Goal: Task Accomplishment & Management: Manage account settings

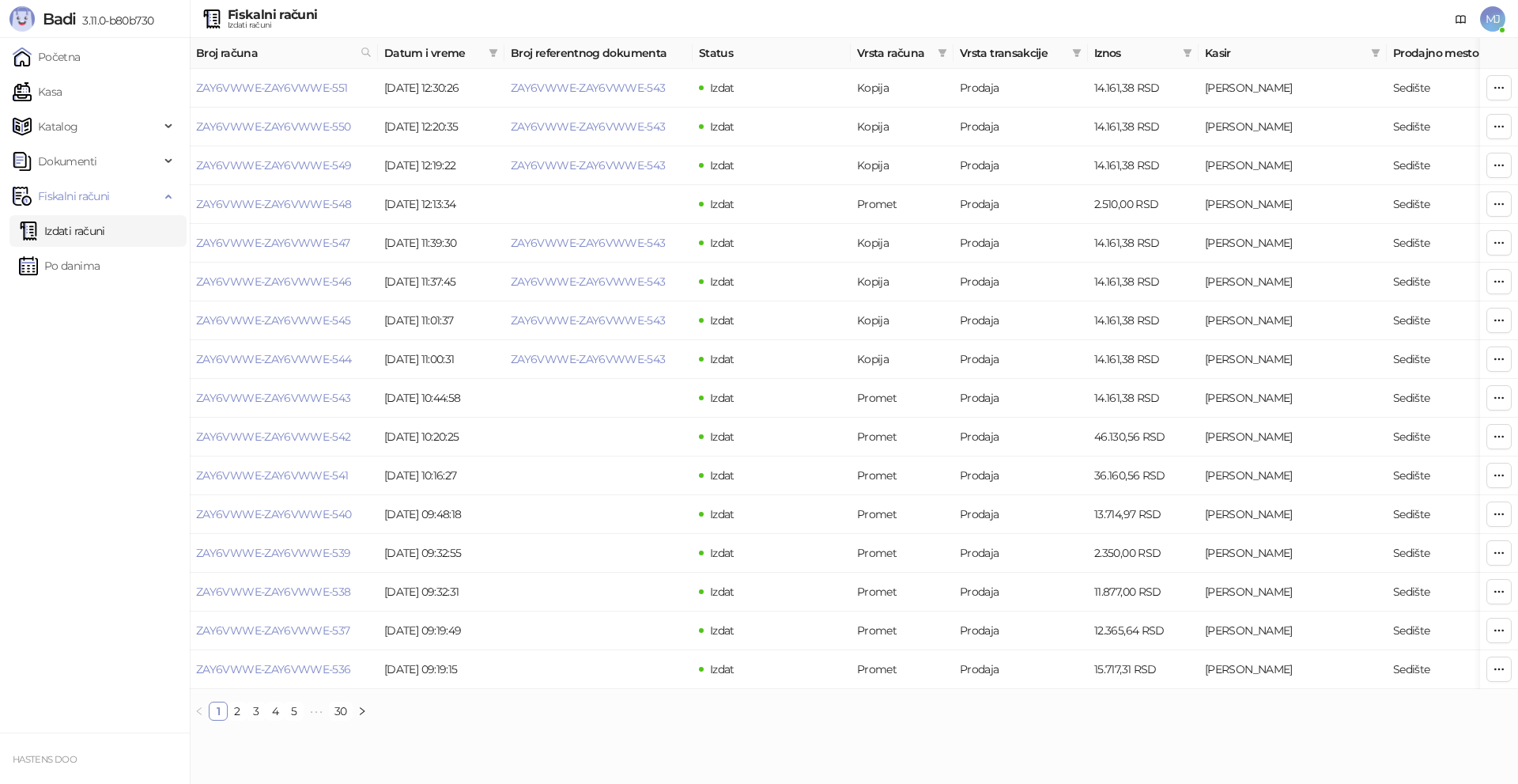
click at [1492, 22] on span "MJ" at bounding box center [1493, 19] width 25 height 25
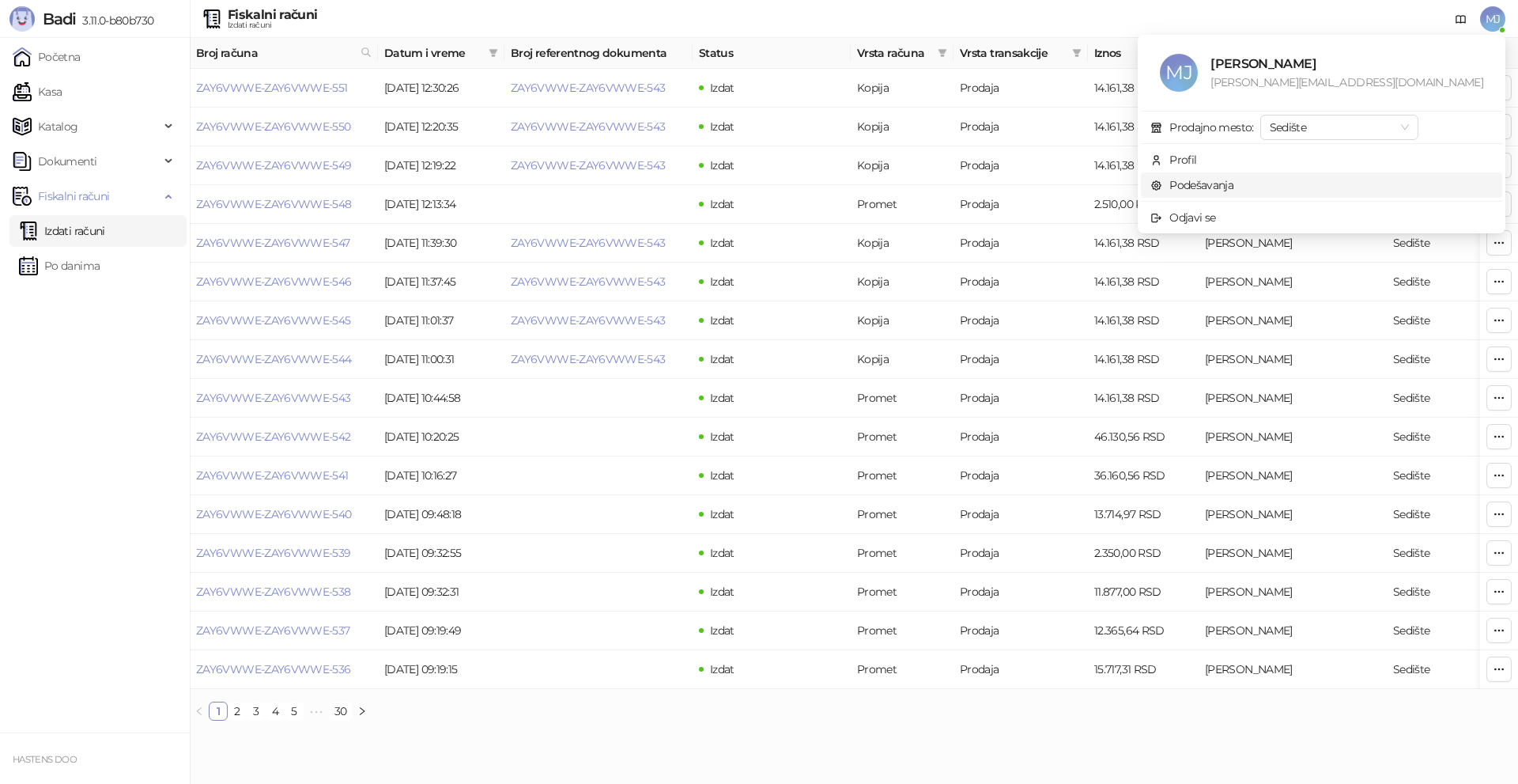
click at [1234, 190] on link "Podešavanja" at bounding box center [1192, 185] width 83 height 14
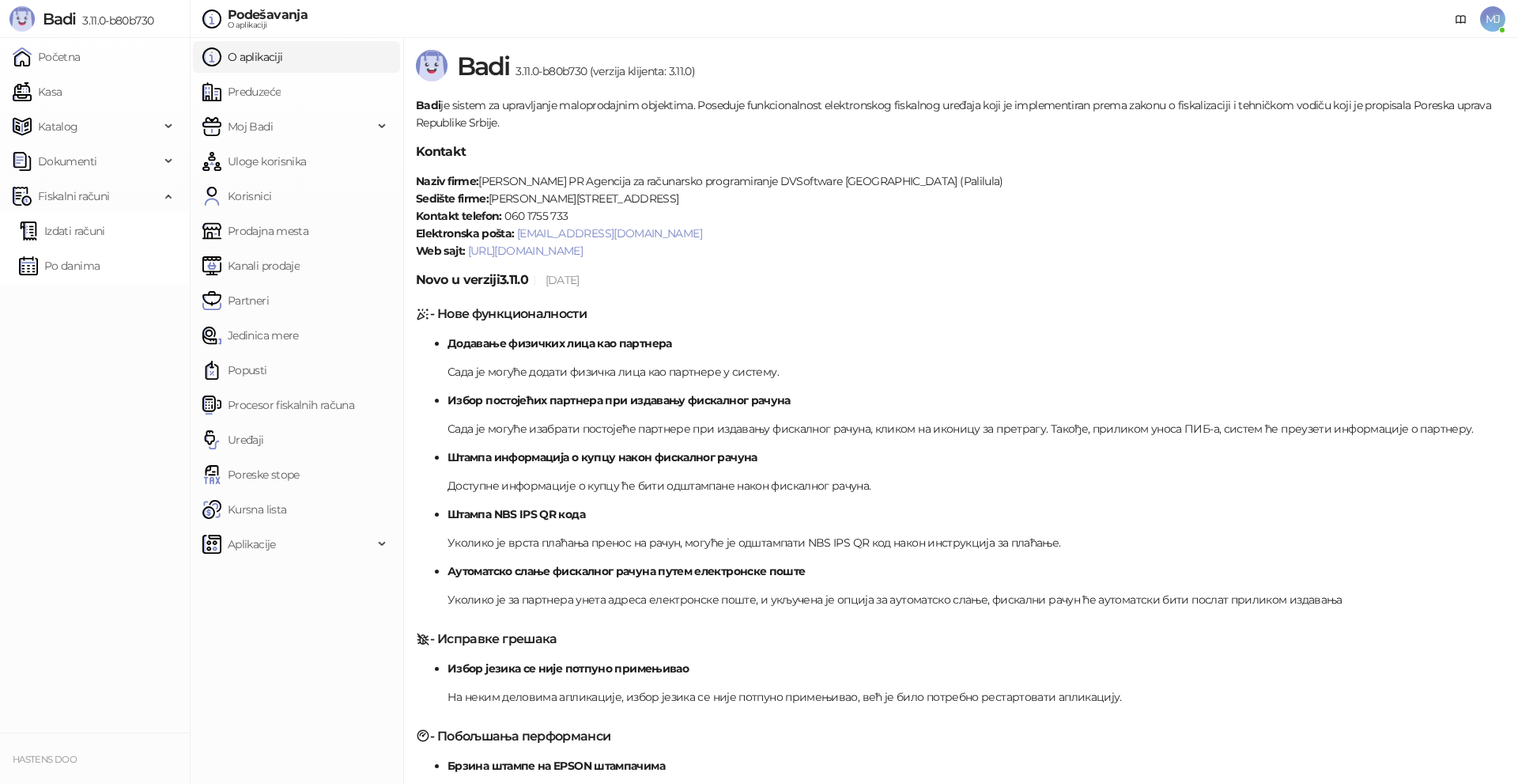
click at [249, 422] on ul "O aplikaciji Preduzeće Moj Badi Uloge korisnika Korisnici Prodajna mesta Kanali…" at bounding box center [296, 410] width 213 height 745
click at [252, 440] on link "Uređaji" at bounding box center [233, 439] width 62 height 31
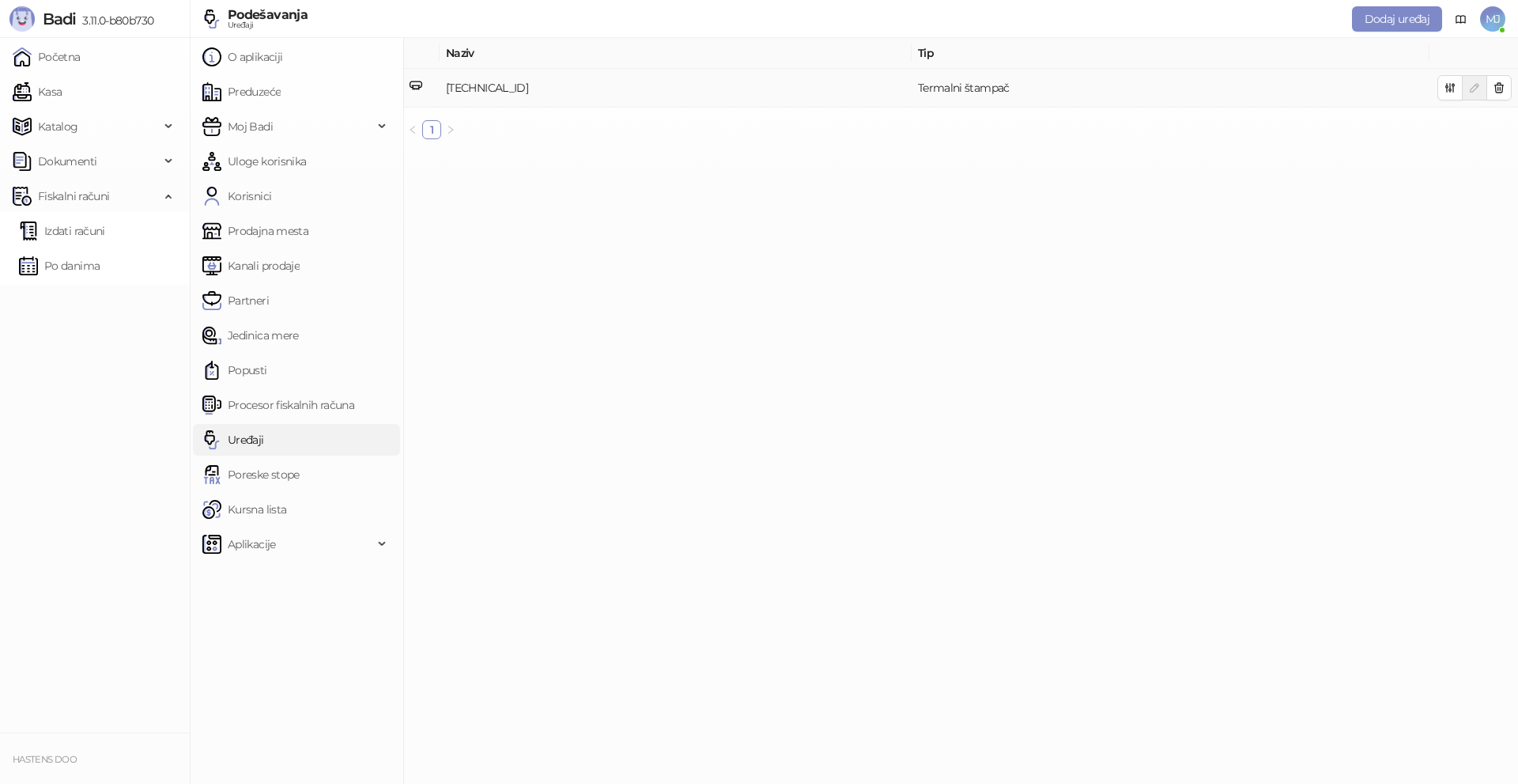
click at [1437, 88] on td at bounding box center [1474, 88] width 88 height 39
click at [1442, 89] on button "button" at bounding box center [1451, 88] width 25 height 25
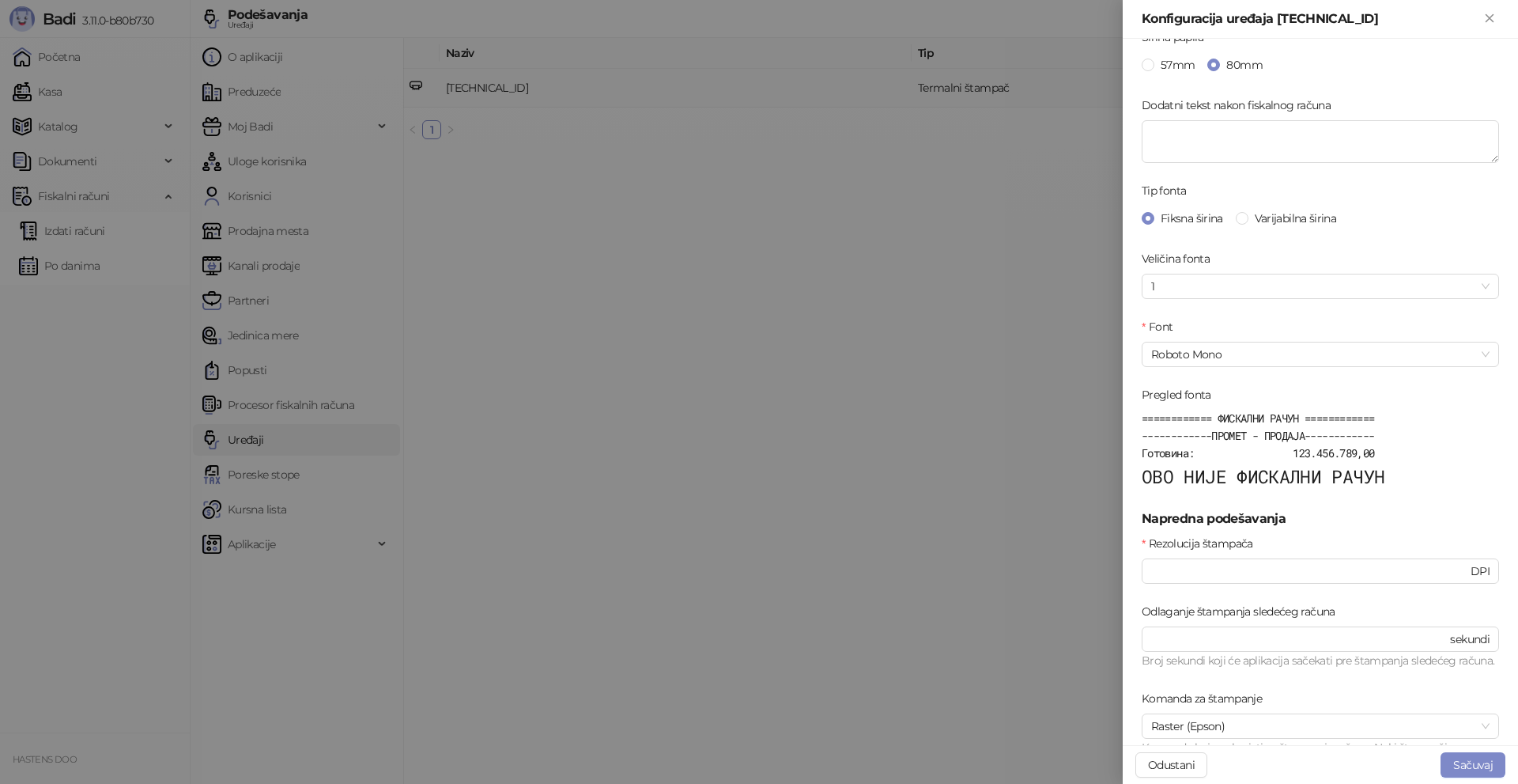
scroll to position [395, 0]
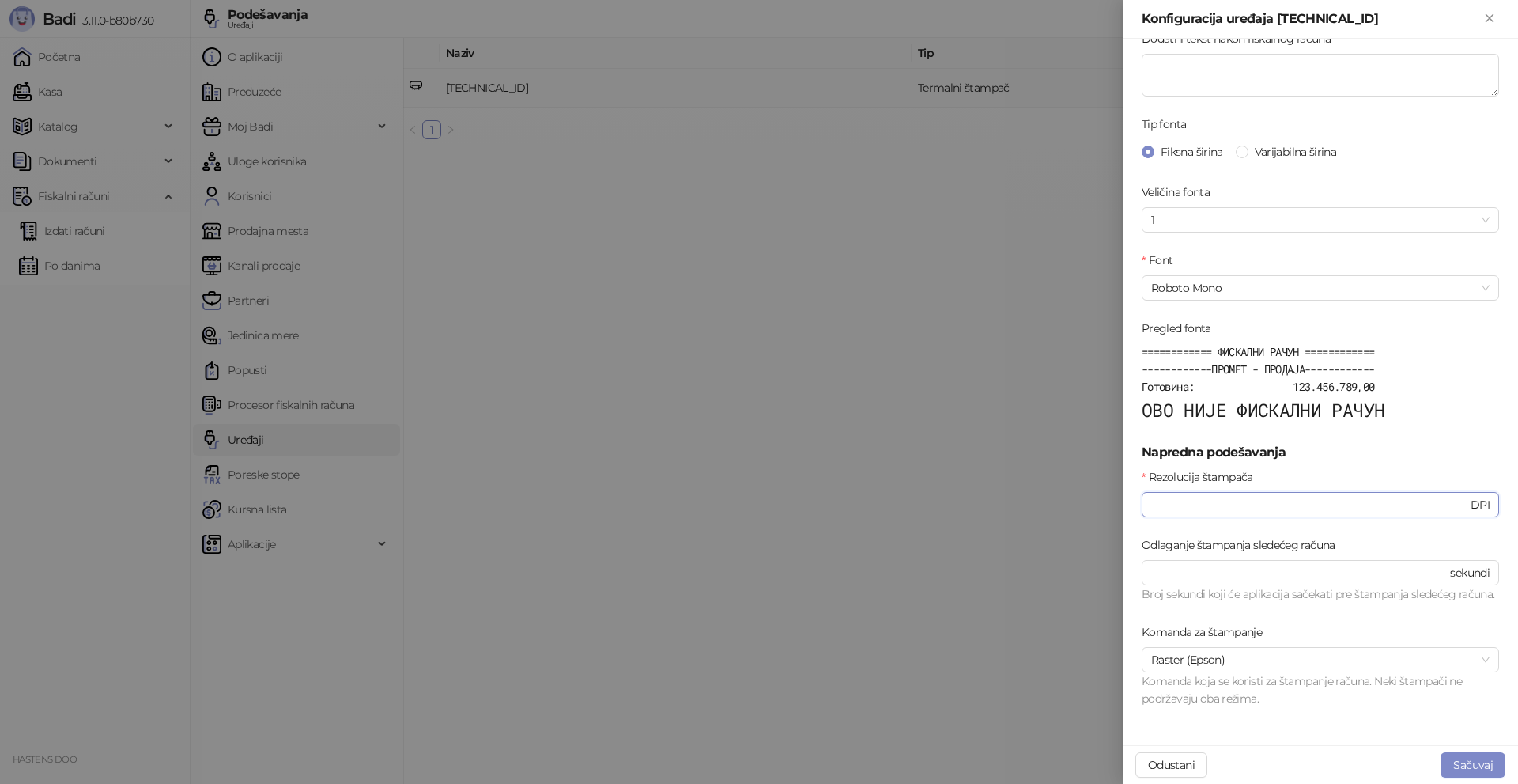
drag, startPoint x: 1128, startPoint y: 488, endPoint x: 1059, endPoint y: 487, distance: 69.0
click at [1059, 487] on div "Konfiguracija uređaja [TECHNICAL_ID] Osnovna podešavanja Štampaj logo preduzeća…" at bounding box center [759, 392] width 1518 height 784
type input "***"
click at [1472, 762] on button "Sačuvaj" at bounding box center [1473, 764] width 65 height 25
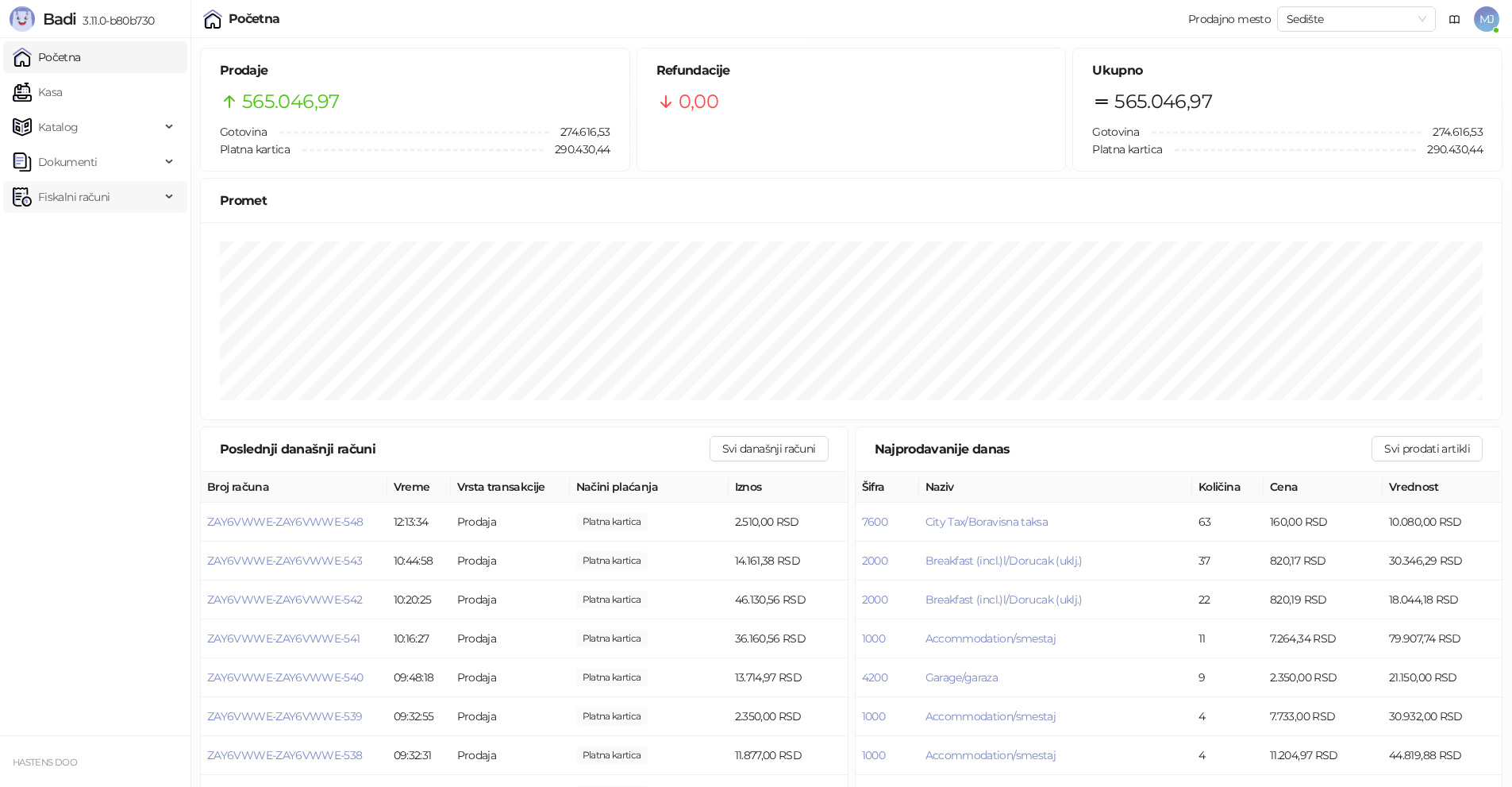
click at [102, 203] on span "Fiskalni računi" at bounding box center [73, 197] width 71 height 32
click at [106, 221] on link "Izdati računi" at bounding box center [62, 231] width 87 height 32
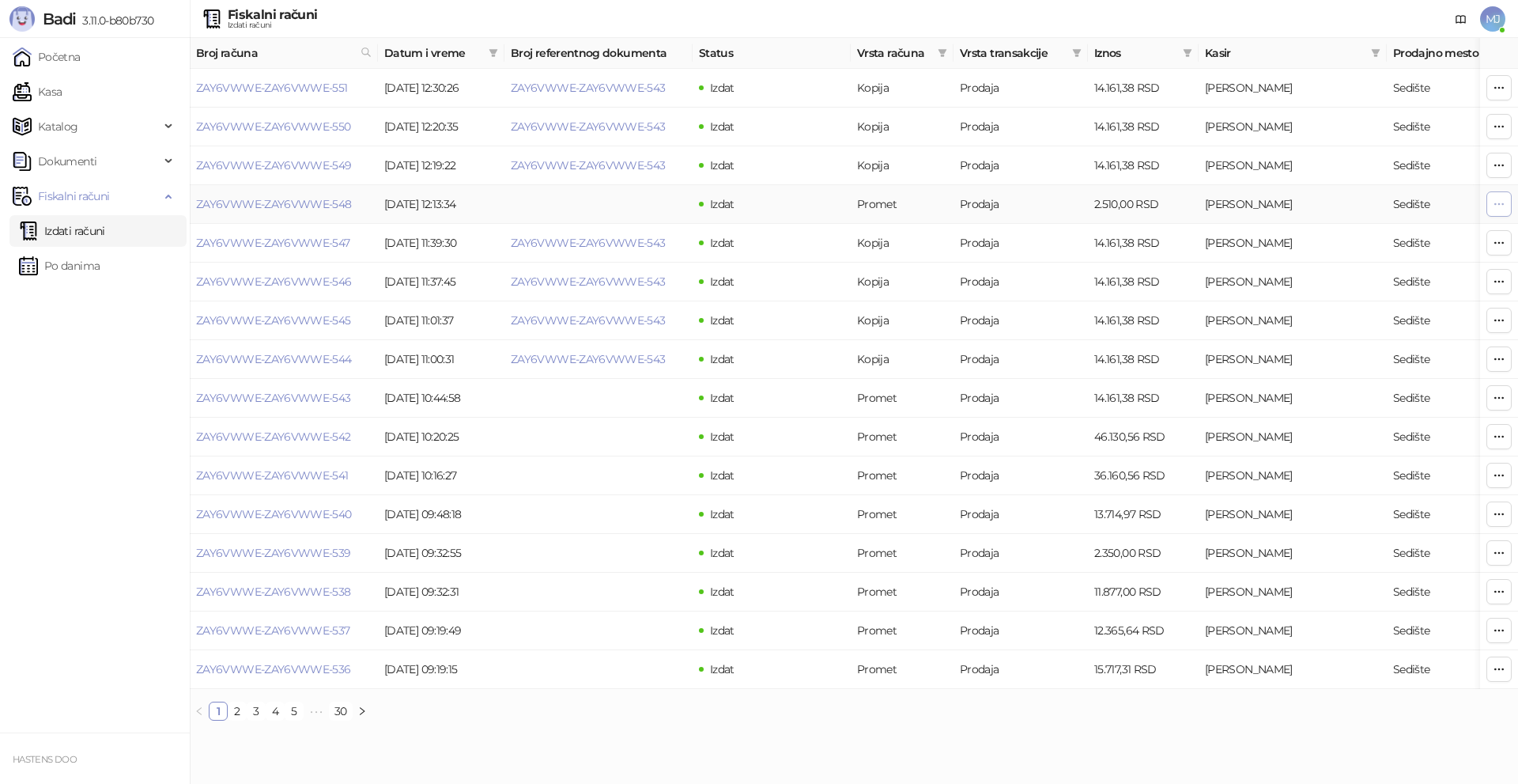
click at [1499, 200] on icon "button" at bounding box center [1499, 204] width 13 height 13
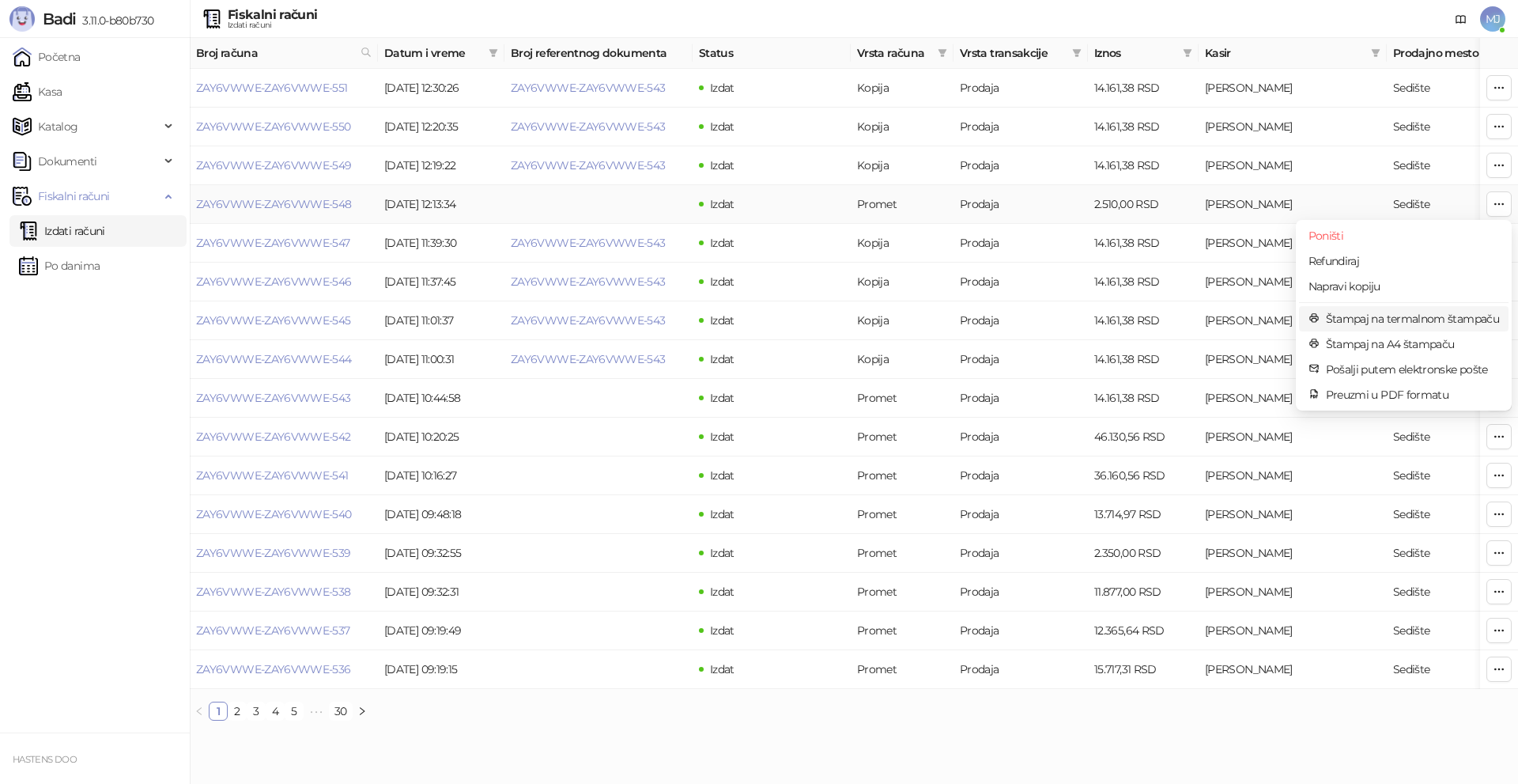
click at [1382, 321] on span "Štampaj na termalnom štampaču" at bounding box center [1413, 318] width 174 height 17
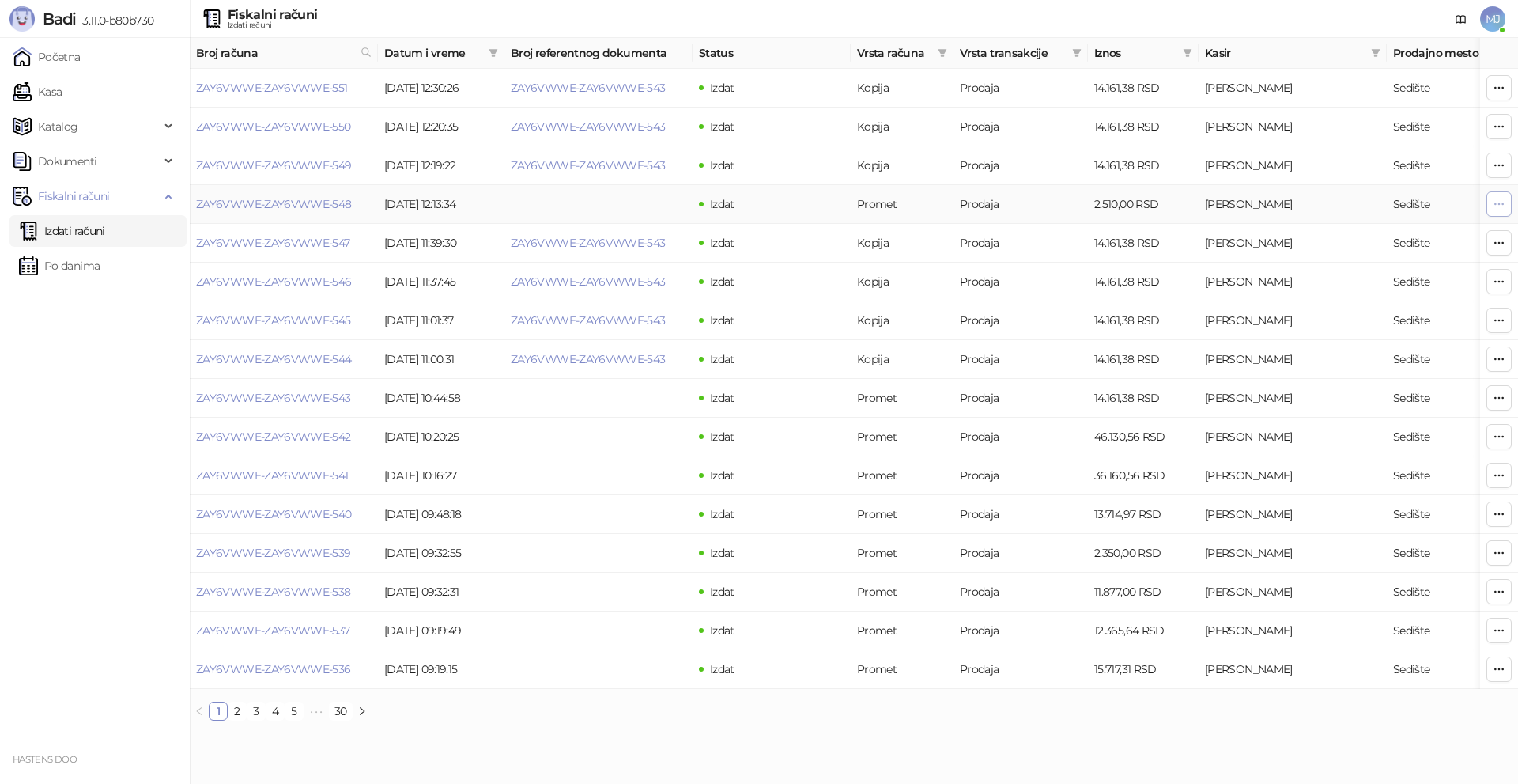
click at [1494, 206] on icon "button" at bounding box center [1499, 204] width 13 height 13
click at [1495, 23] on span "MJ" at bounding box center [1493, 19] width 25 height 25
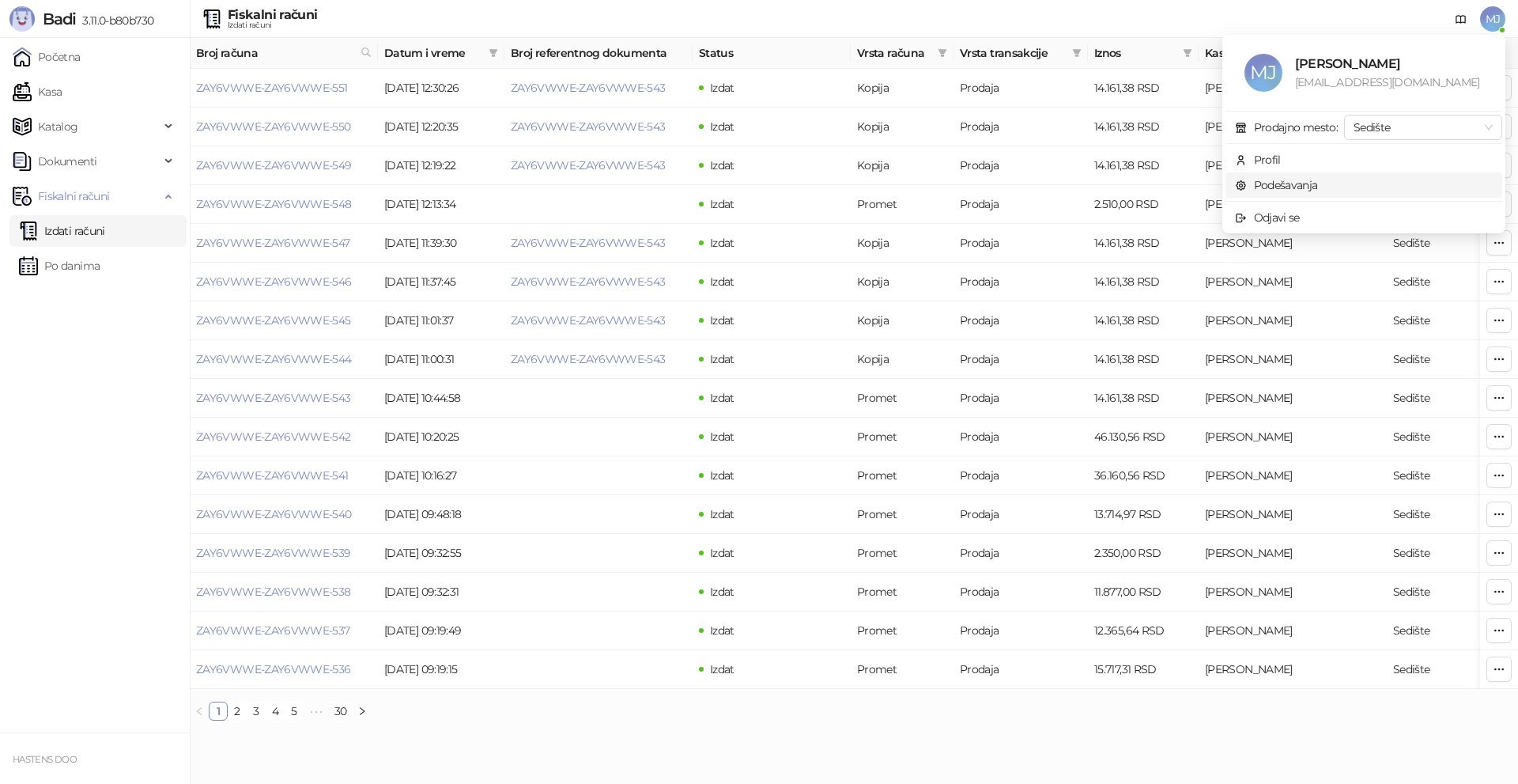
click at [1300, 184] on link "Podešavanja" at bounding box center [1277, 185] width 83 height 14
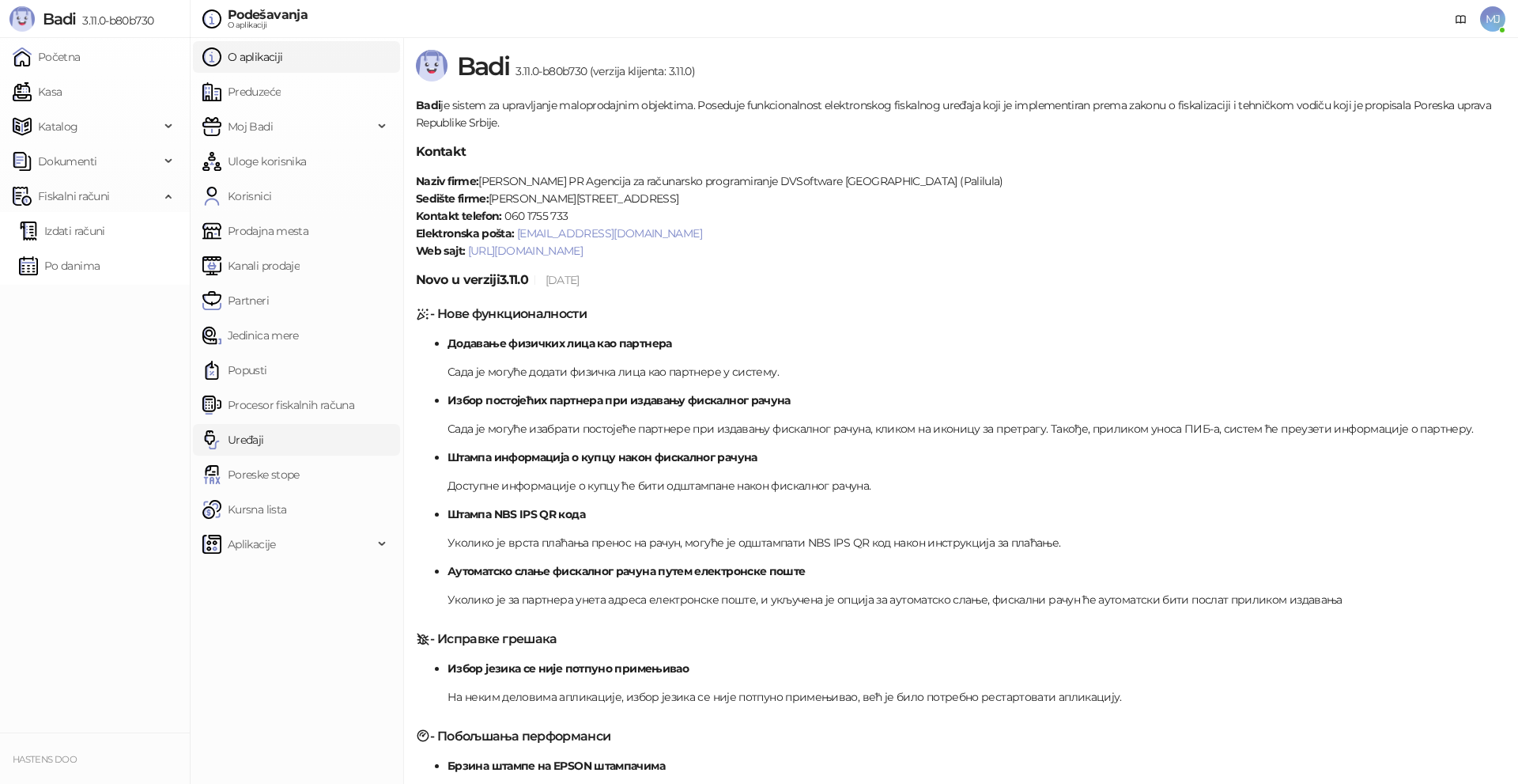
click at [248, 443] on link "Uređaji" at bounding box center [233, 439] width 62 height 31
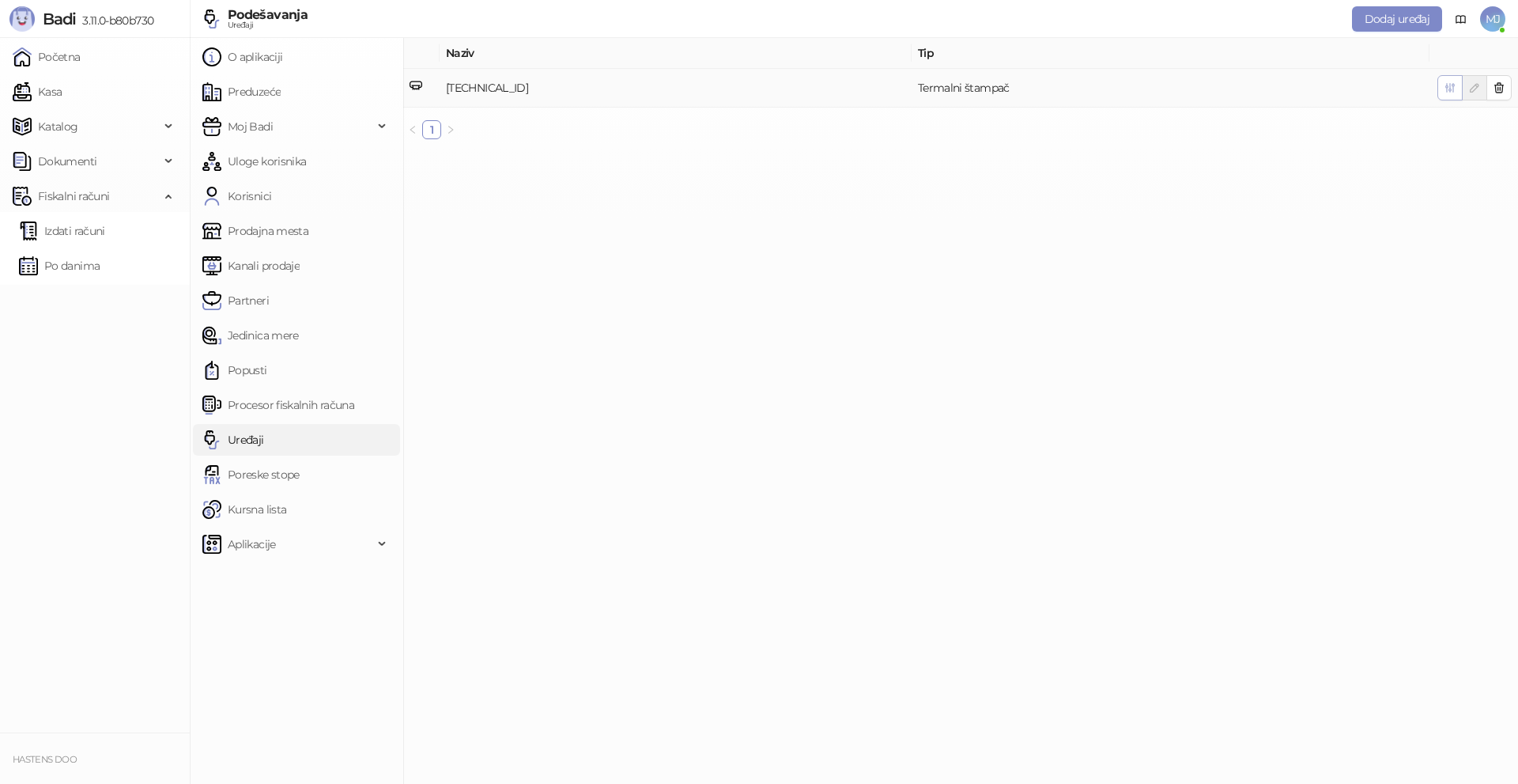
click at [1450, 94] on span "button" at bounding box center [1451, 87] width 13 height 15
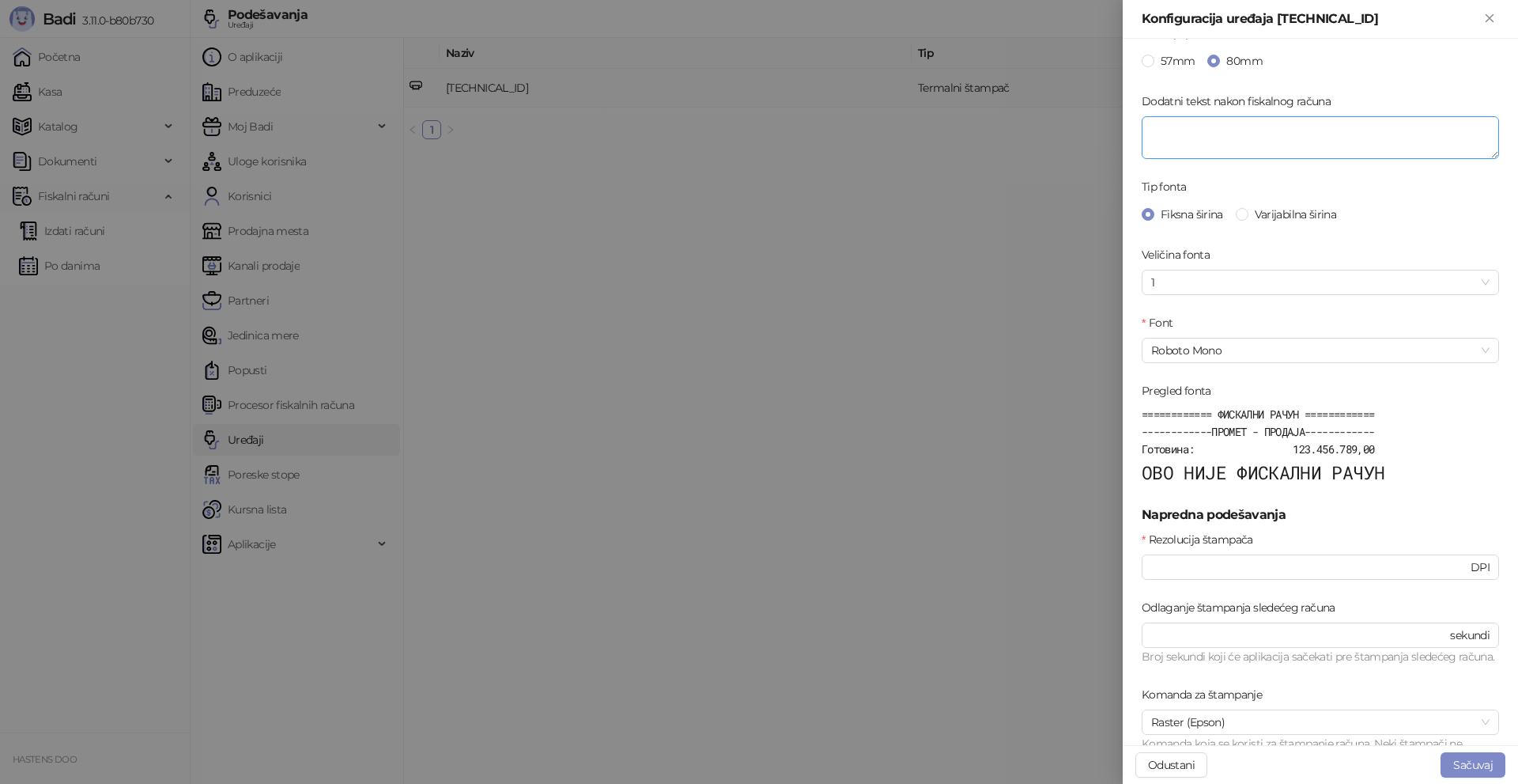
scroll to position [395, 0]
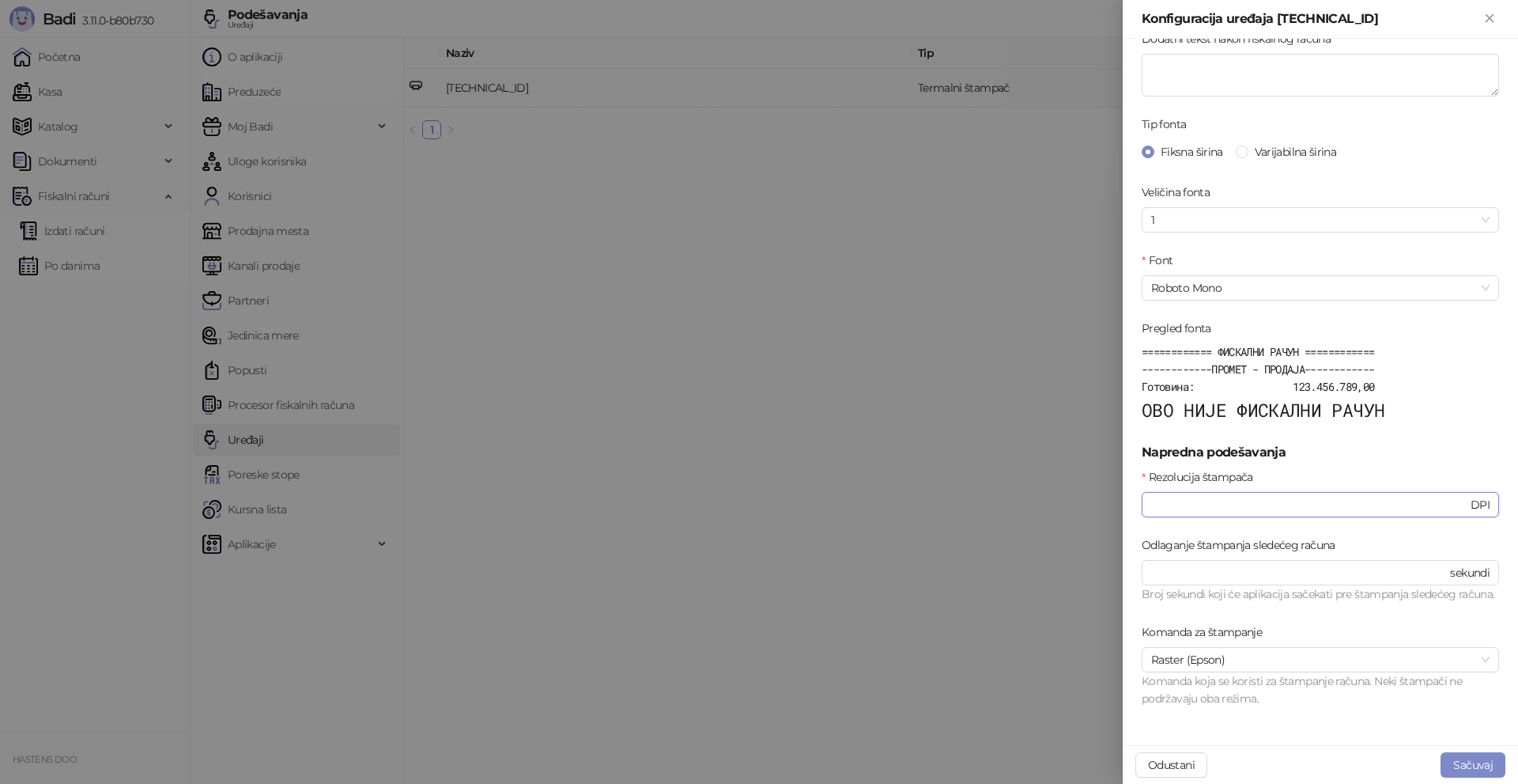
drag, startPoint x: 1189, startPoint y: 491, endPoint x: 1059, endPoint y: 490, distance: 130.0
click at [1059, 490] on div "Konfiguracija uređaja 192.168.0.251:9100 Osnovna podešavanja Štampaj logo predu…" at bounding box center [759, 392] width 1518 height 784
type input "***"
click at [1478, 766] on button "Sačuvaj" at bounding box center [1473, 764] width 65 height 25
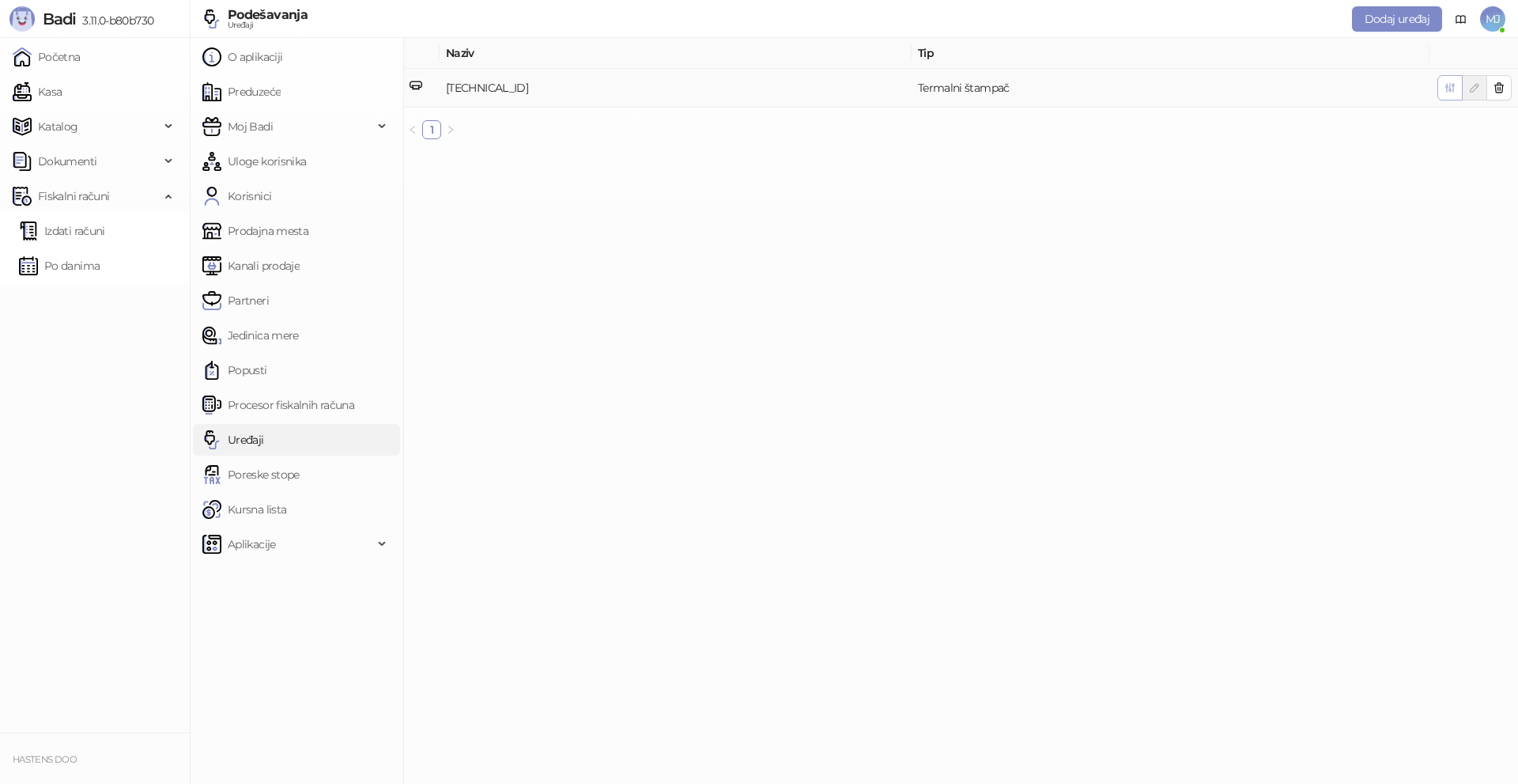
click at [1451, 88] on icon "button" at bounding box center [1451, 88] width 9 height 9
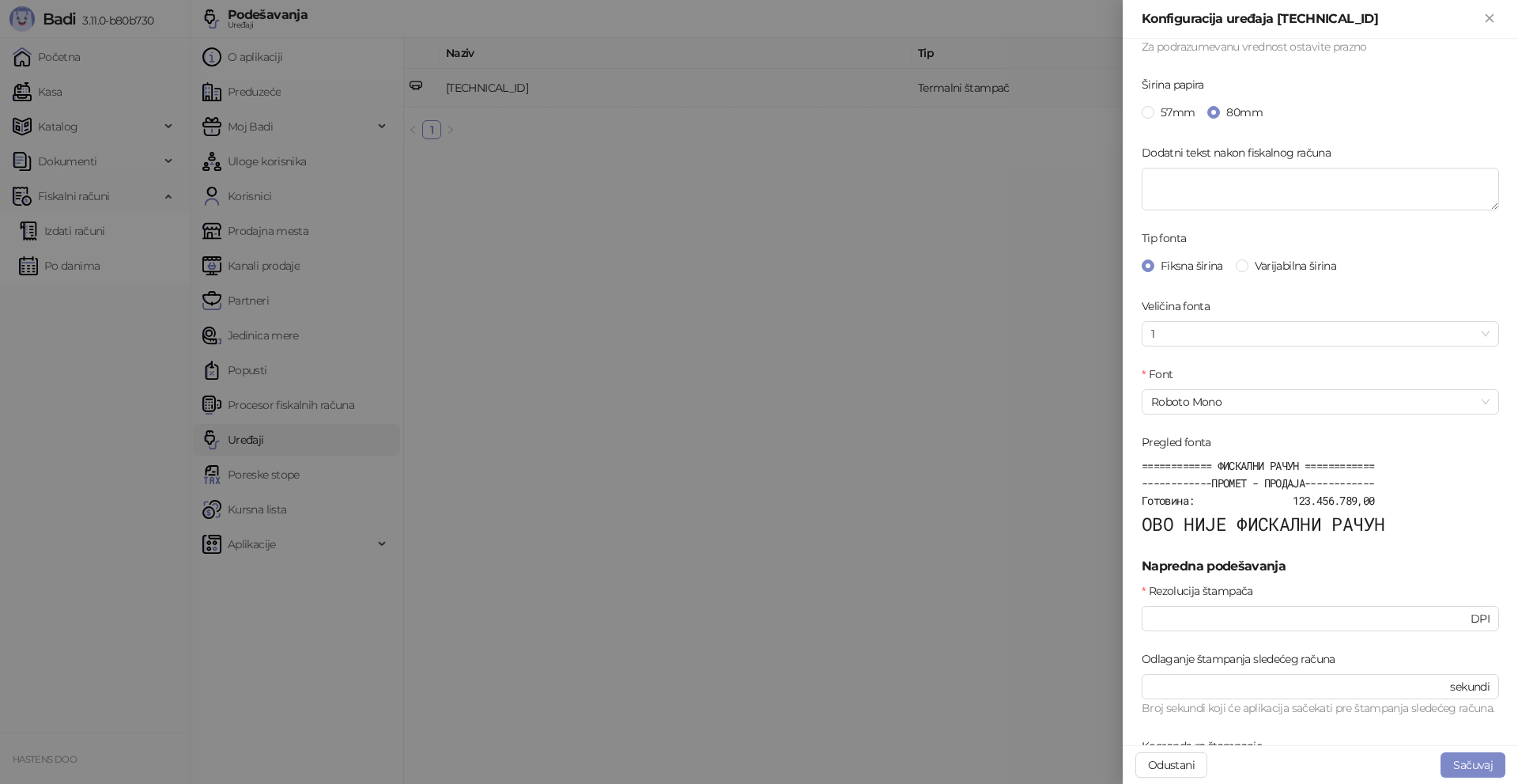
scroll to position [316, 0]
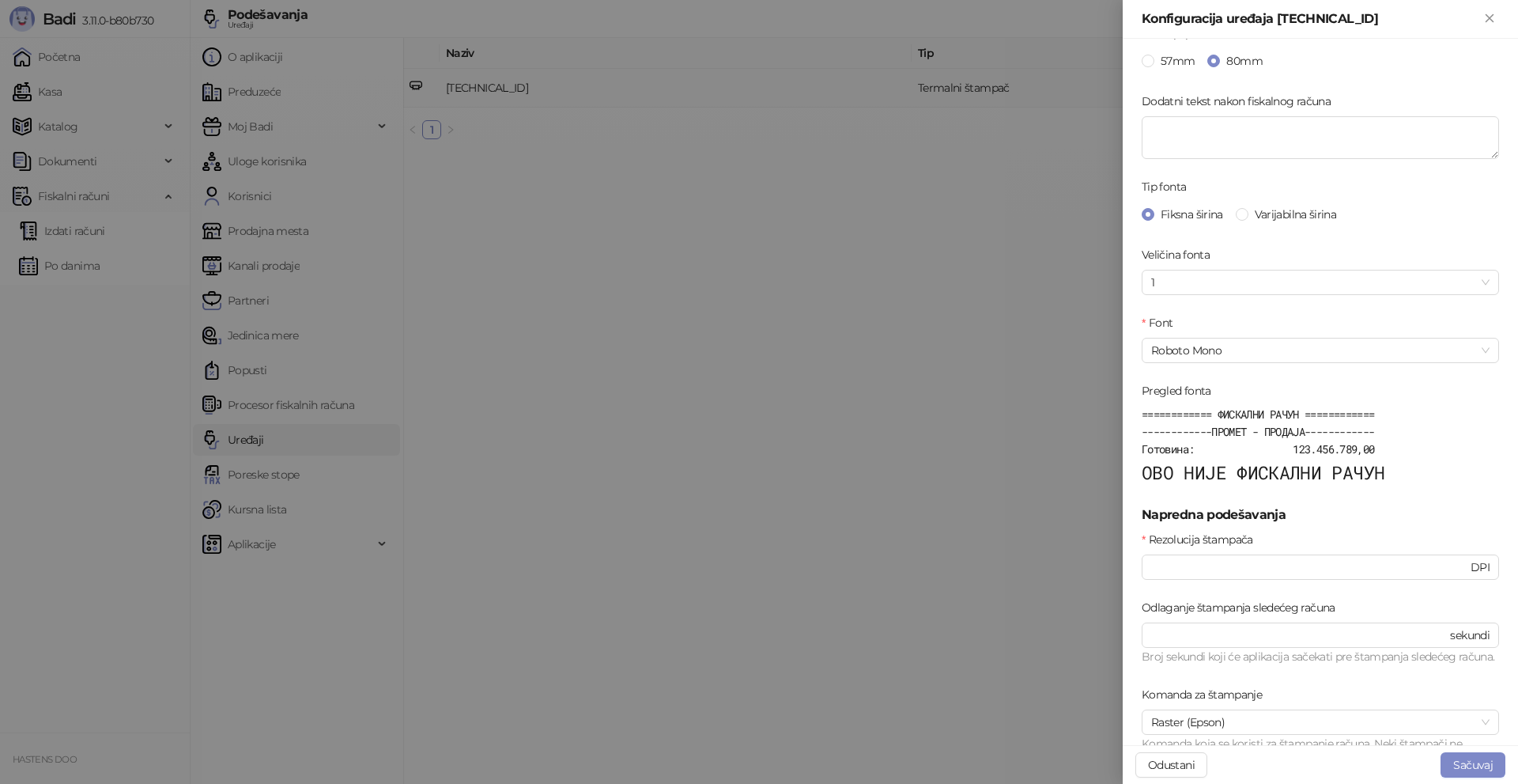
click at [821, 487] on div at bounding box center [759, 392] width 1518 height 784
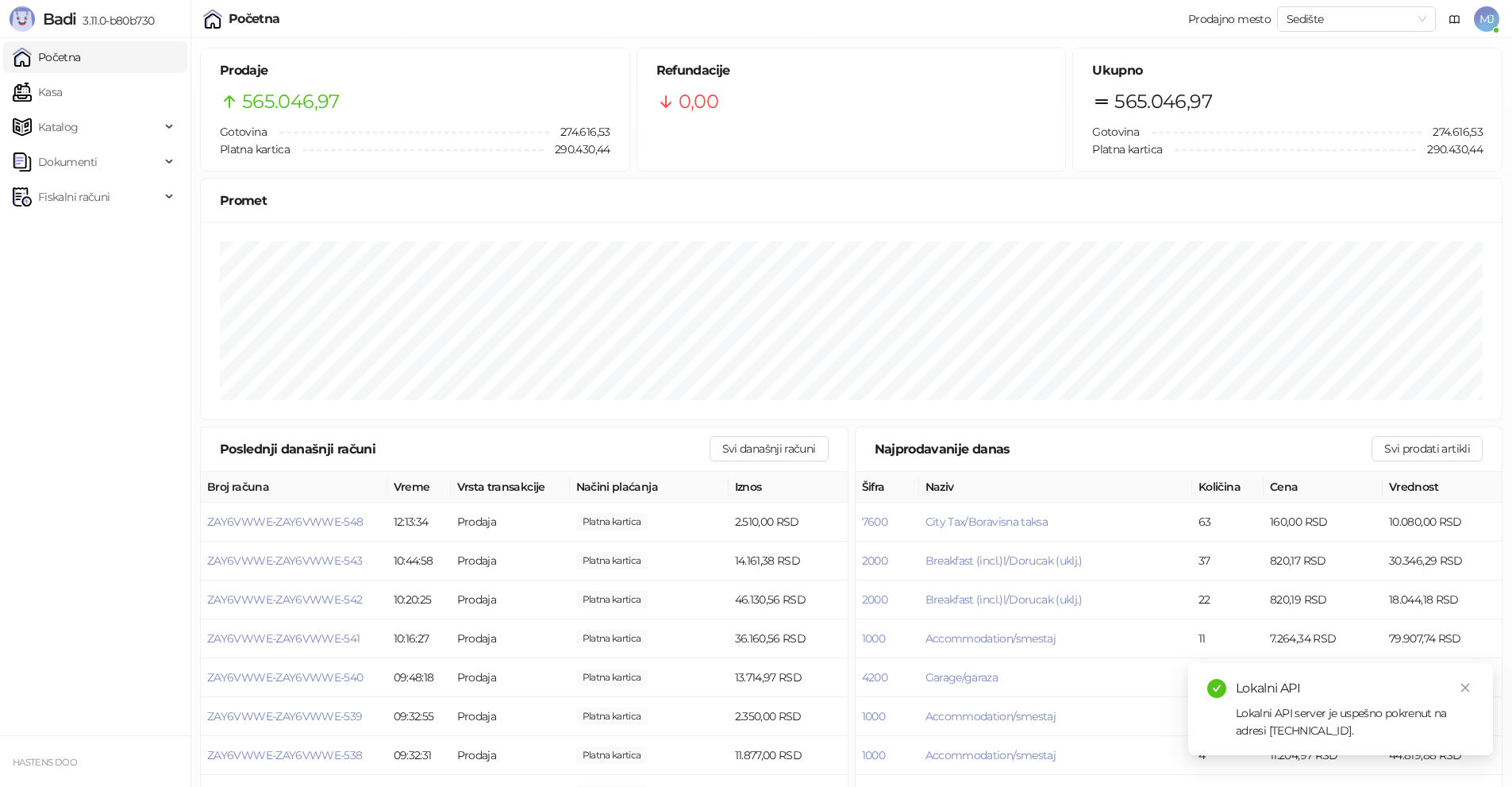
click at [1494, 16] on span "MJ" at bounding box center [1487, 19] width 25 height 25
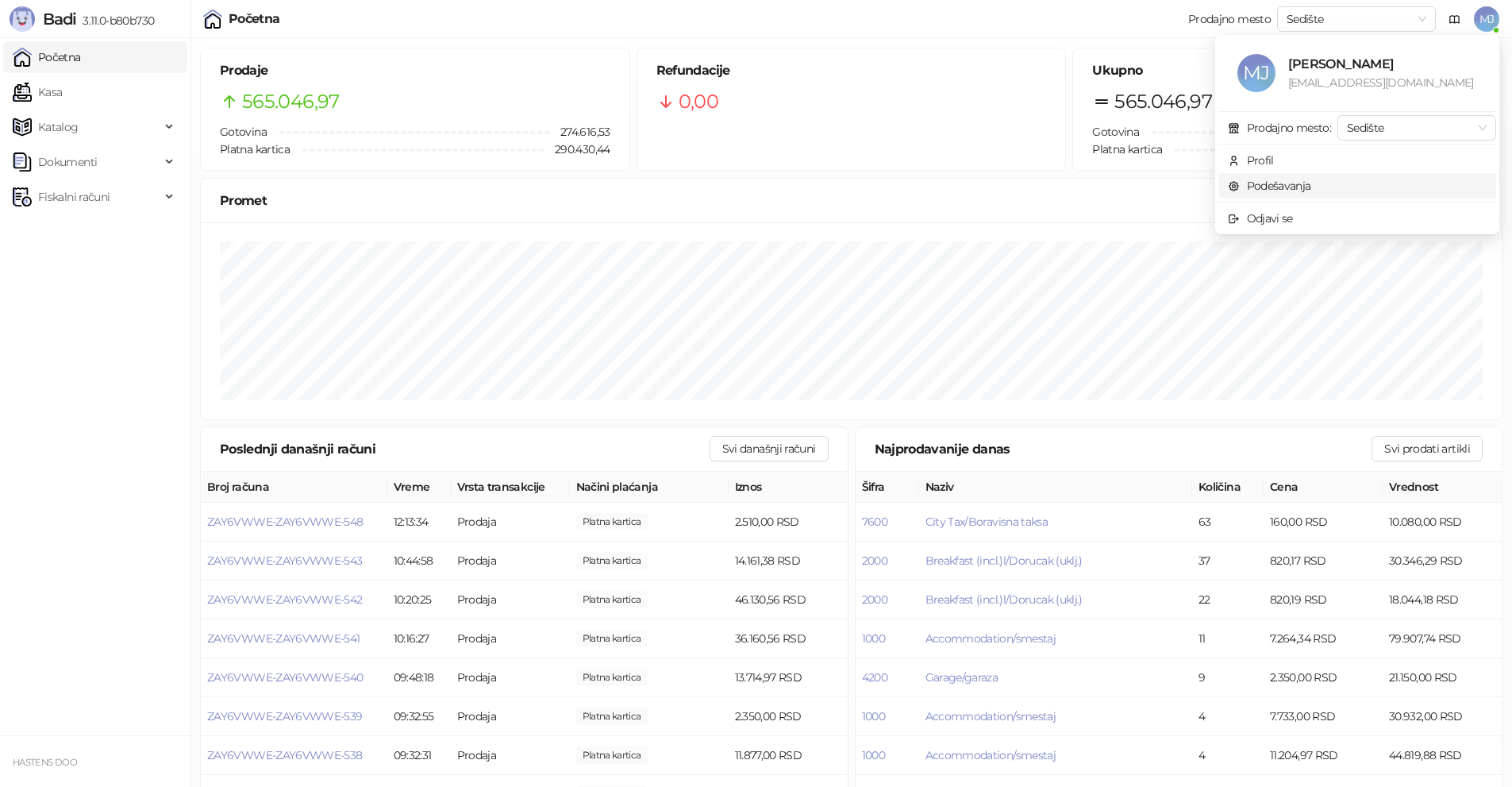
click at [1306, 188] on link "Podešavanja" at bounding box center [1269, 186] width 83 height 14
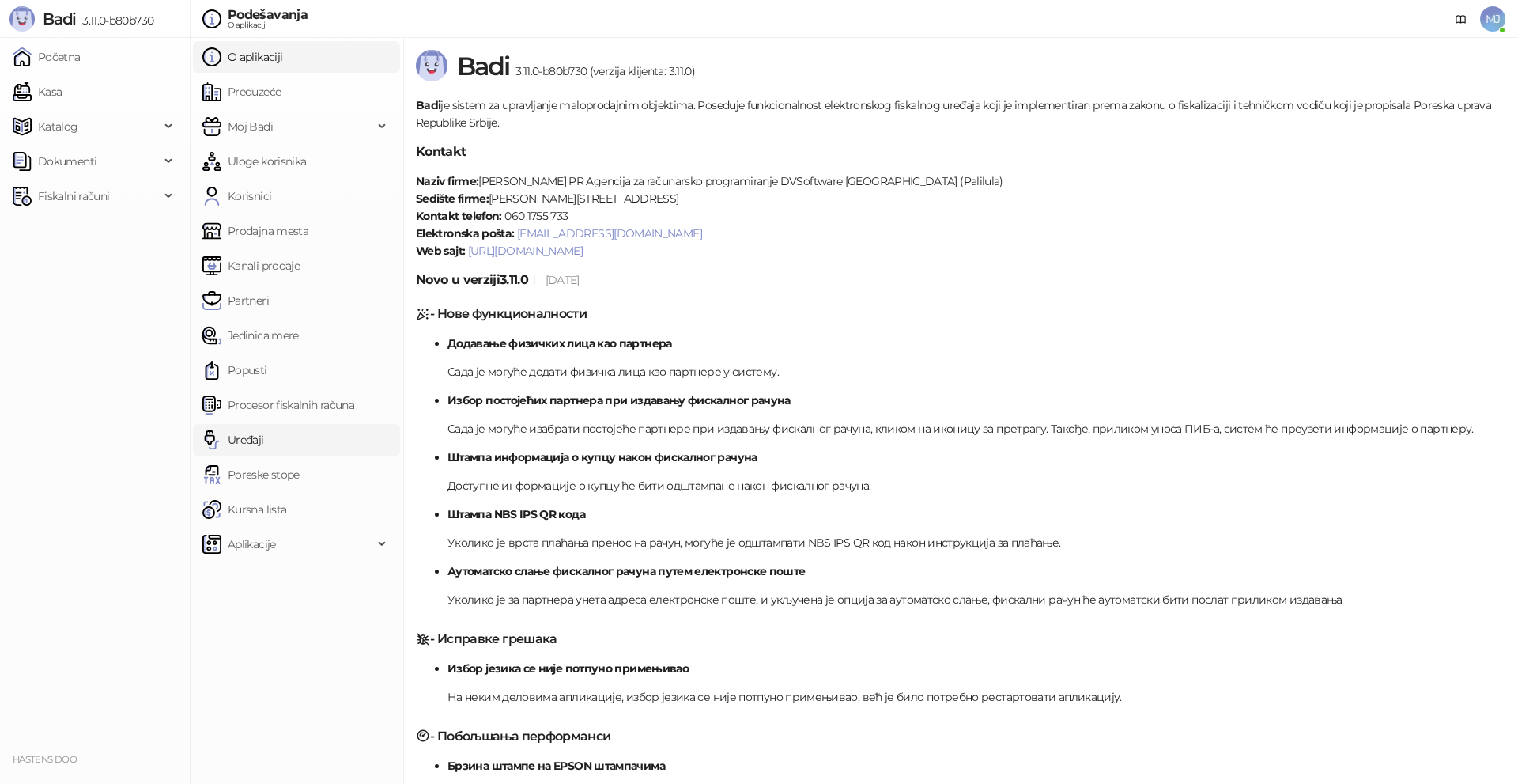
click at [264, 450] on link "Uređaji" at bounding box center [233, 439] width 62 height 31
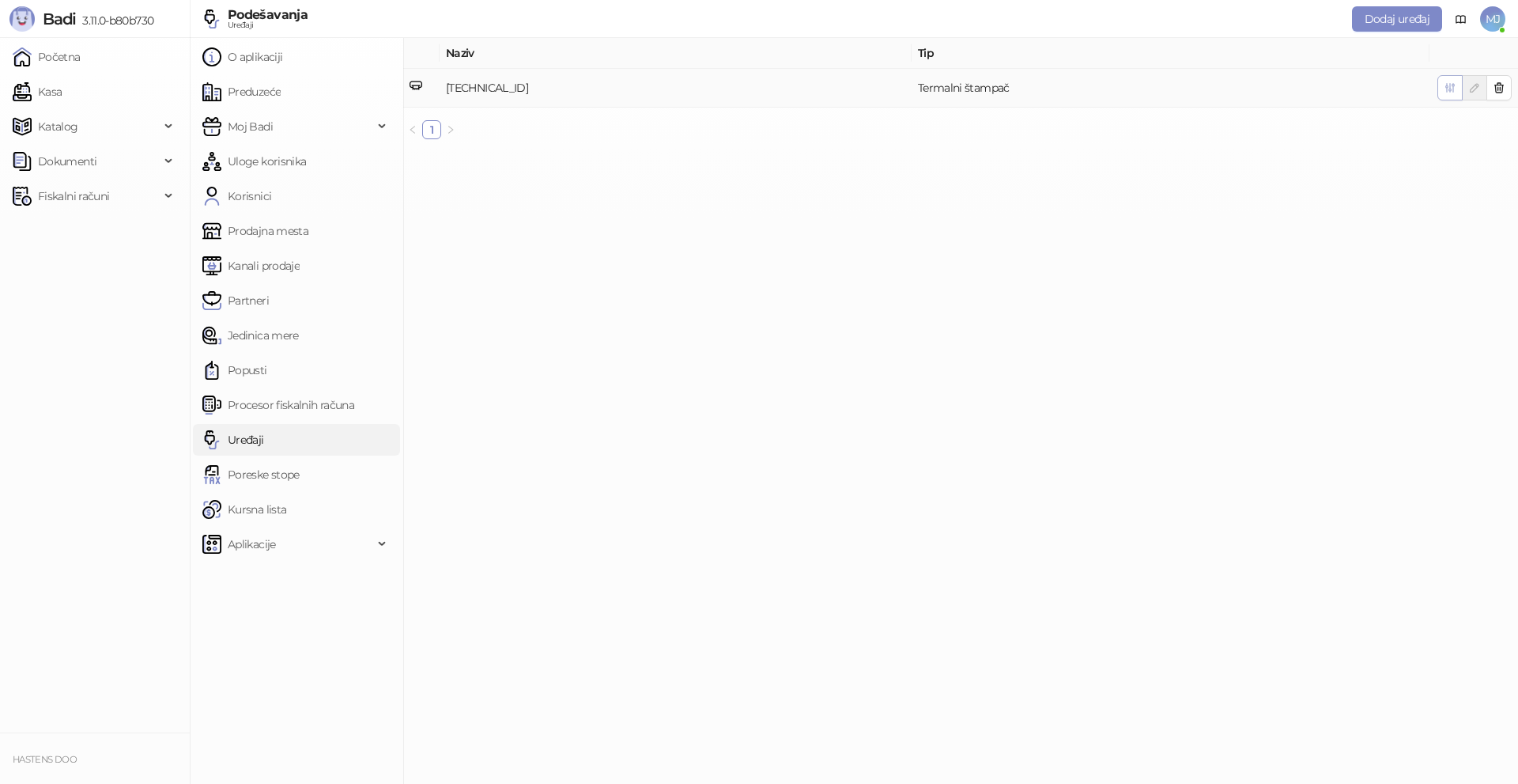
click at [1447, 80] on span "button" at bounding box center [1451, 87] width 13 height 15
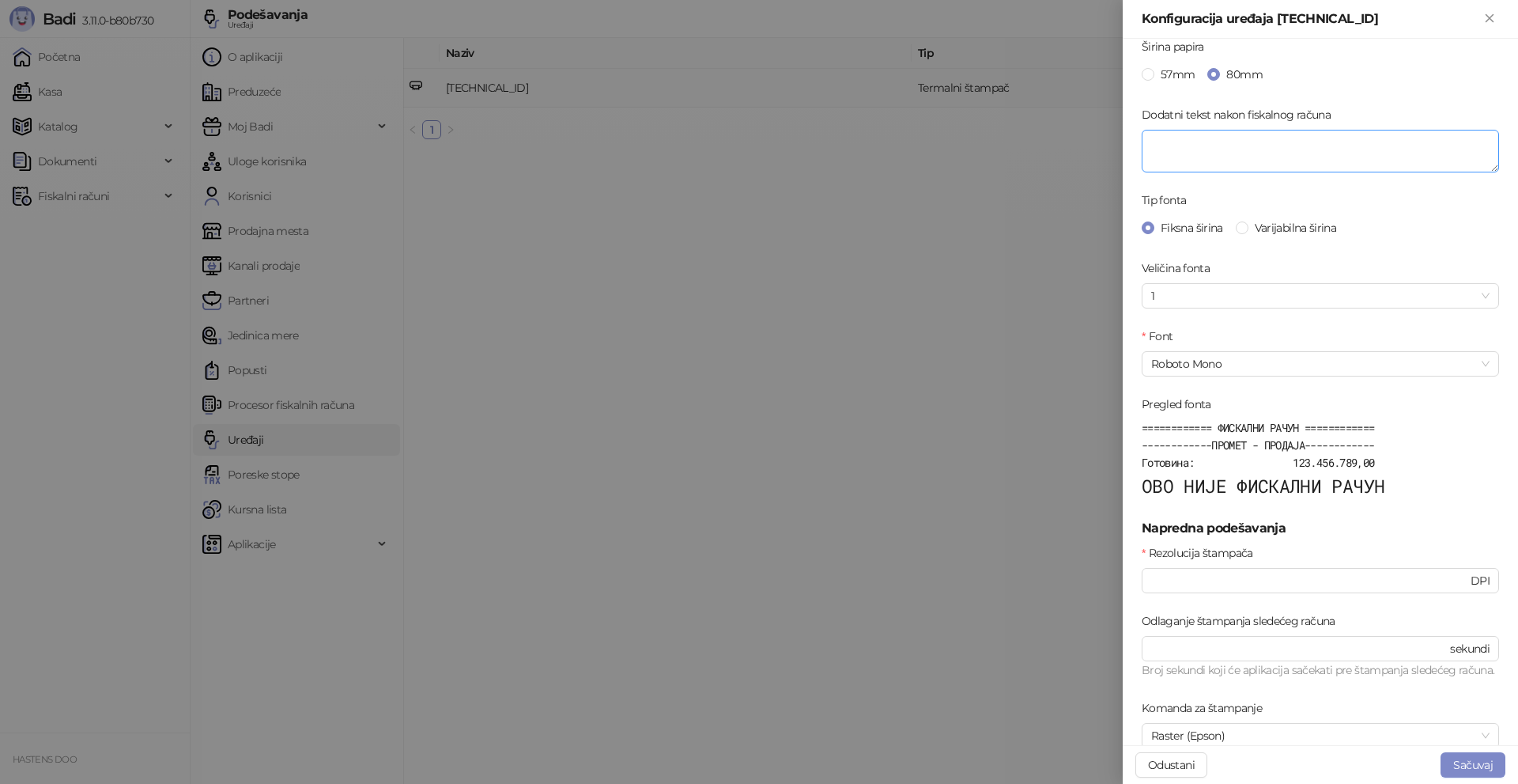
scroll to position [316, 0]
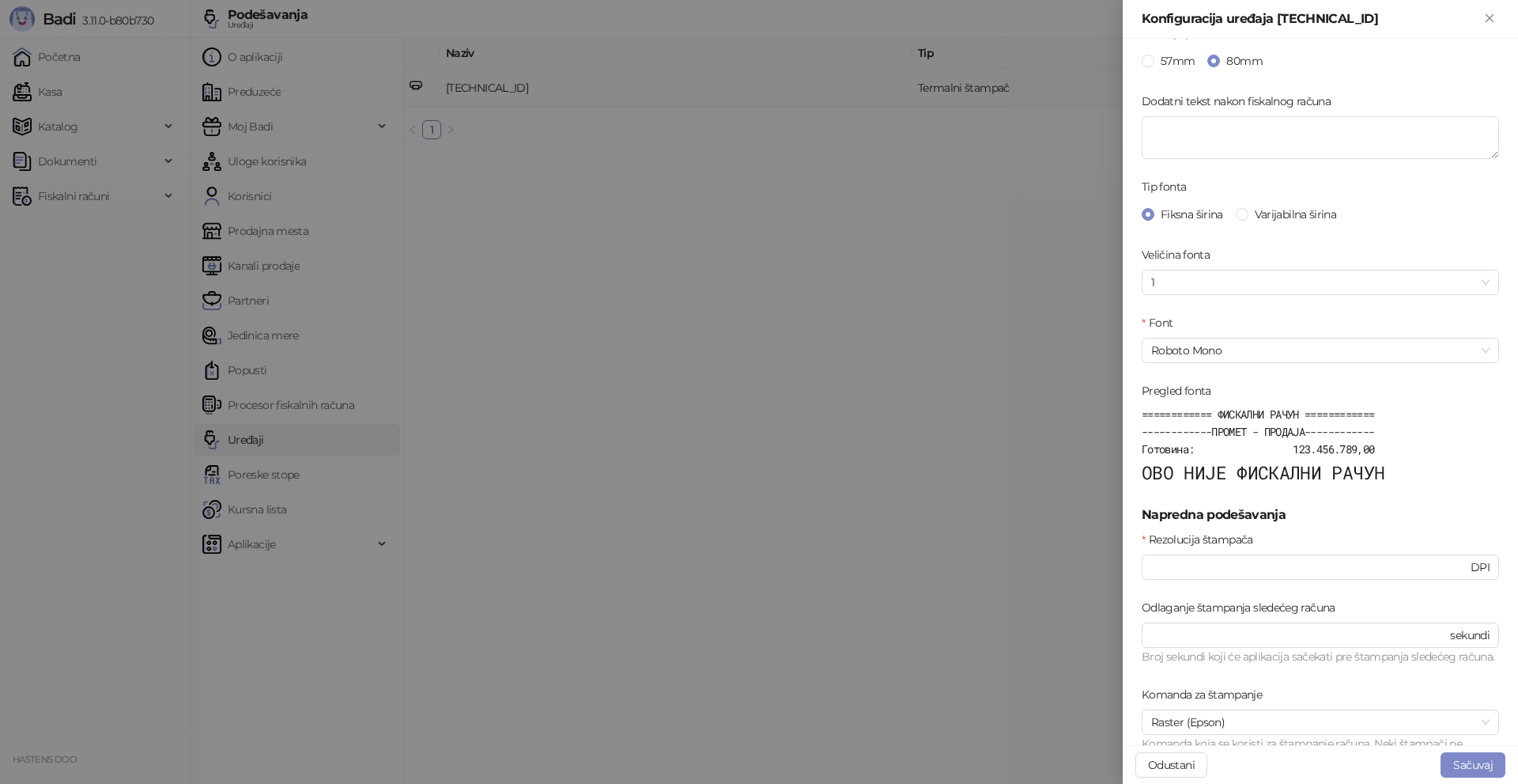
click at [794, 349] on div at bounding box center [759, 392] width 1518 height 784
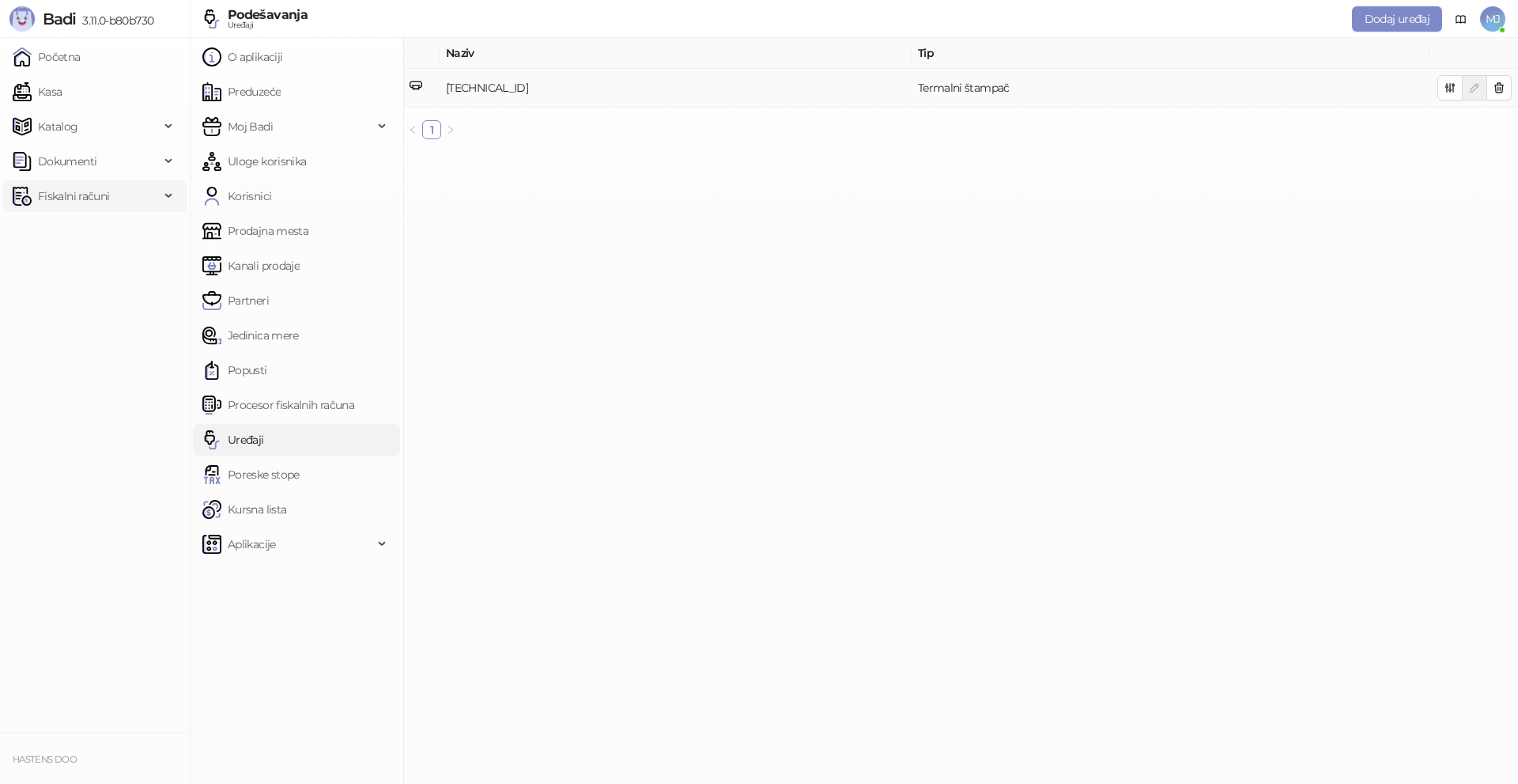
click at [76, 185] on span "Fiskalni računi" at bounding box center [73, 196] width 71 height 31
click at [105, 234] on link "Izdati računi" at bounding box center [62, 230] width 86 height 31
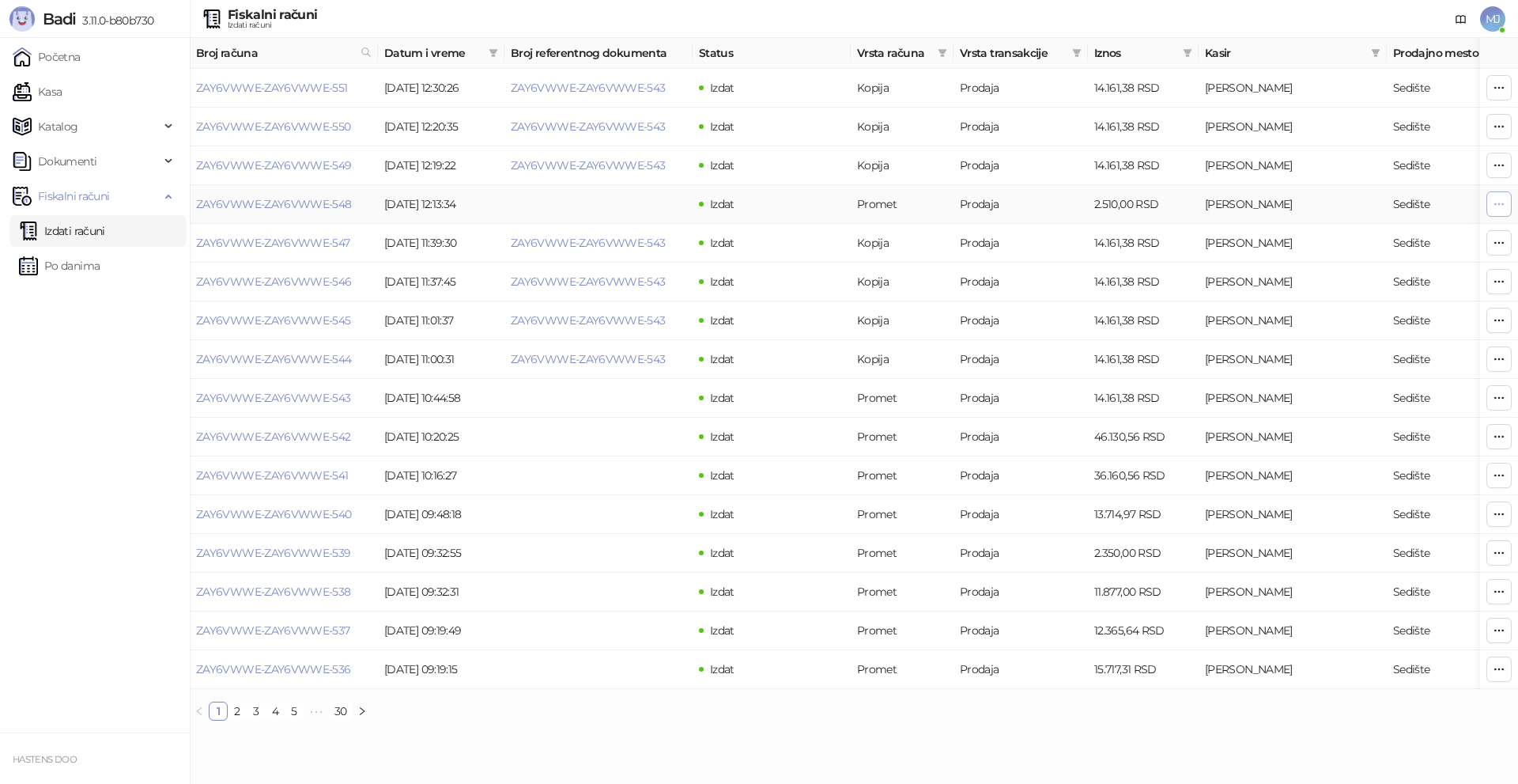
click at [1496, 206] on icon "button" at bounding box center [1499, 204] width 13 height 13
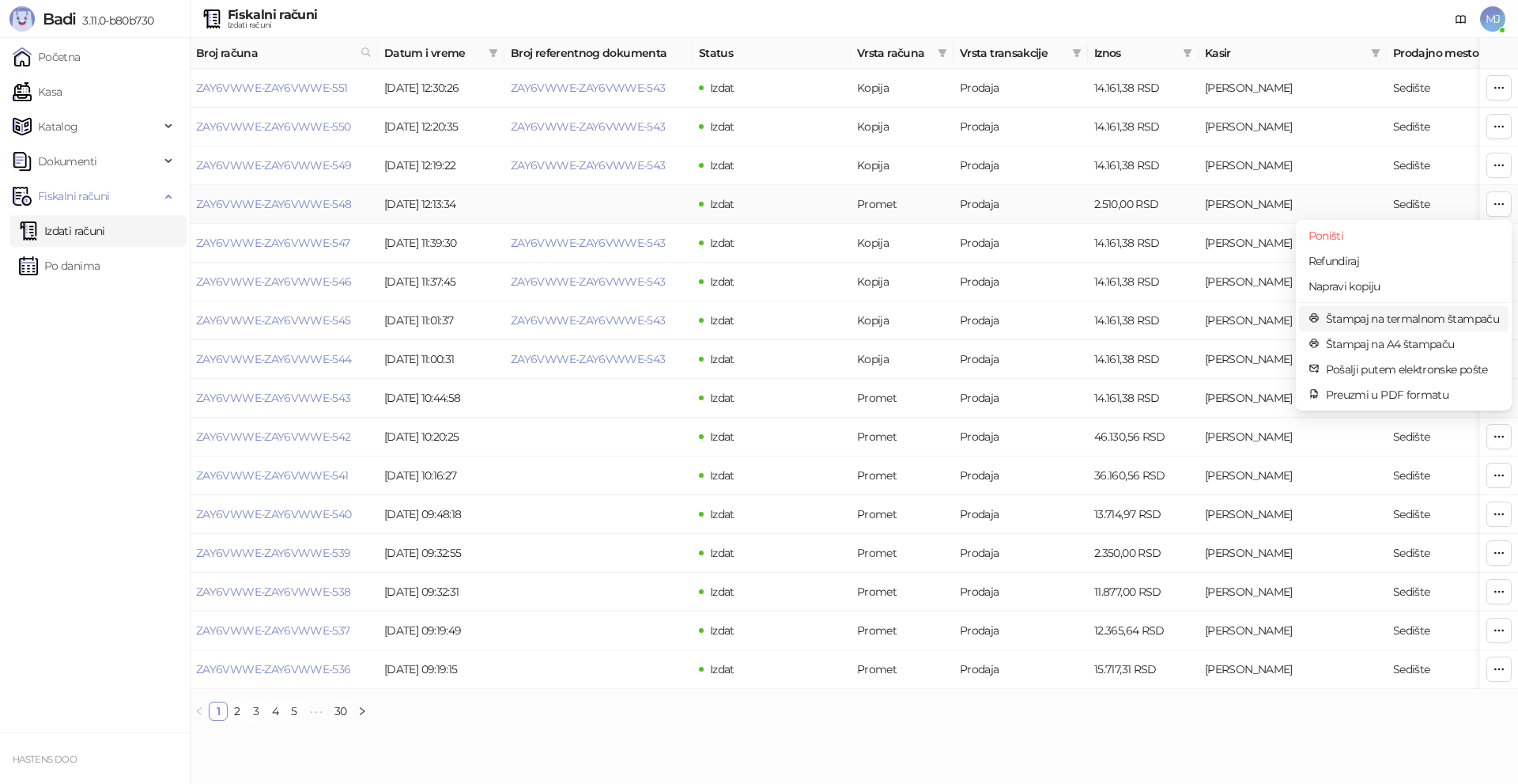
click at [1388, 320] on span "Štampaj na termalnom štampaču" at bounding box center [1413, 318] width 174 height 17
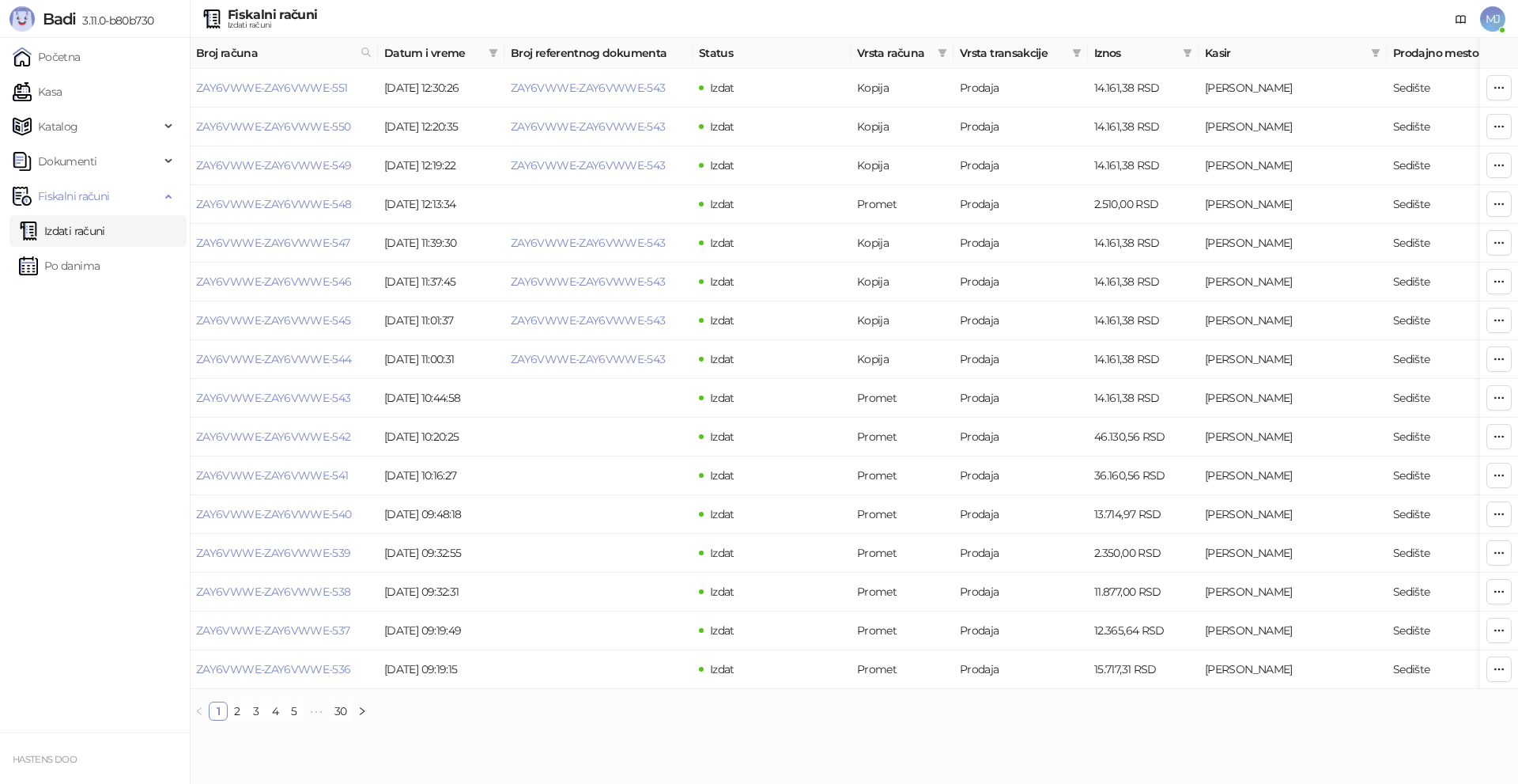
click at [1499, 21] on span "MJ" at bounding box center [1493, 19] width 25 height 25
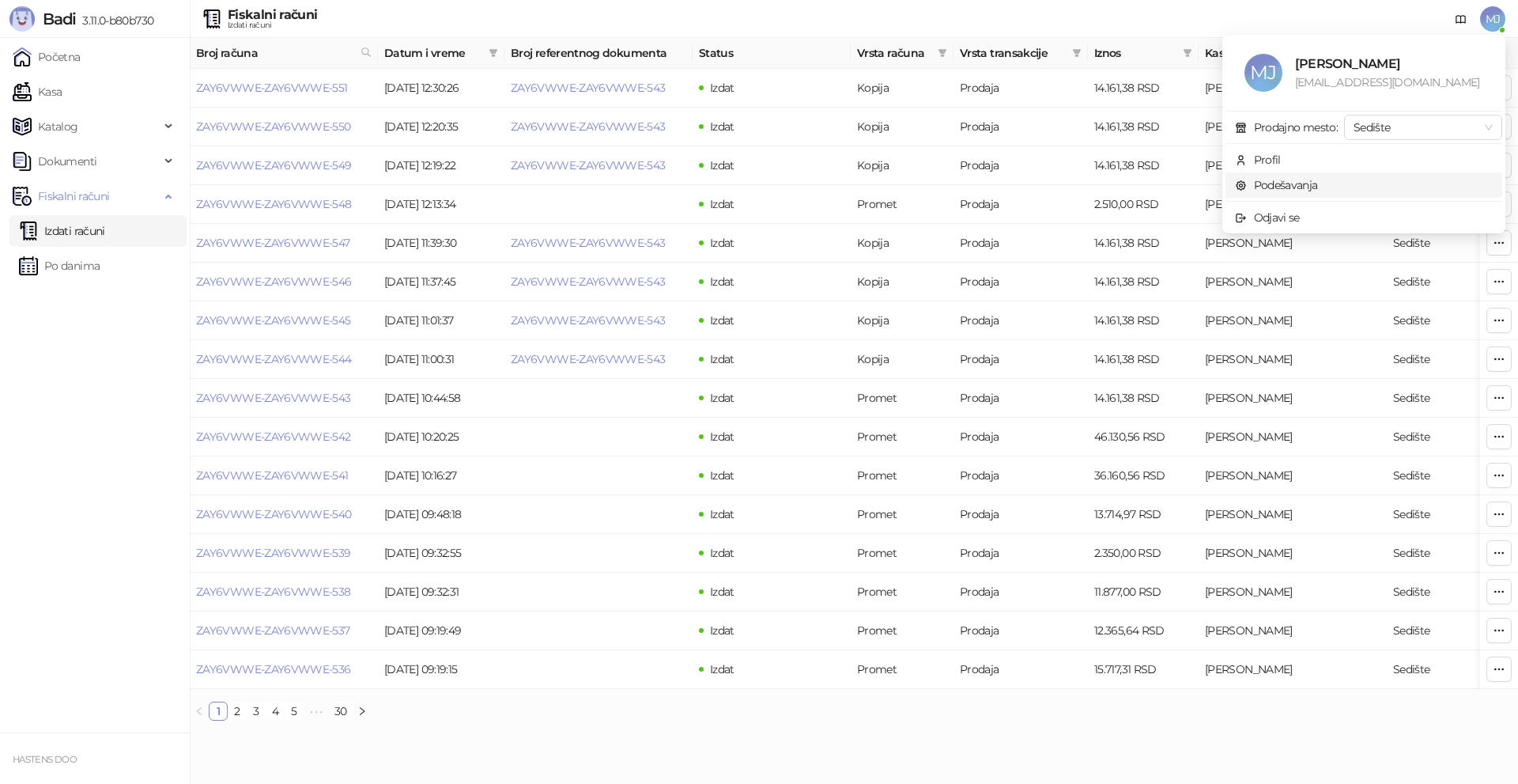
click at [1318, 182] on link "Podešavanja" at bounding box center [1277, 185] width 83 height 14
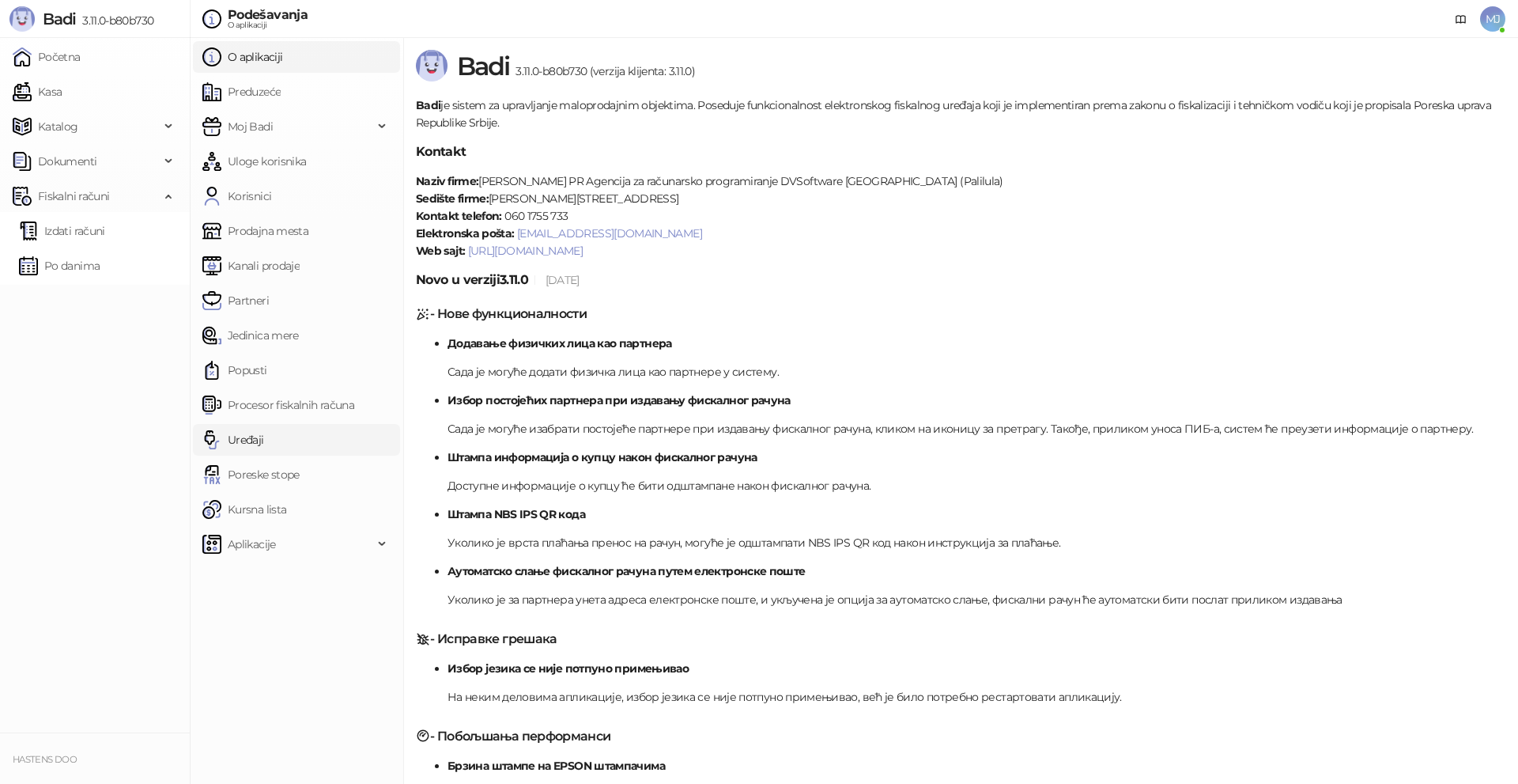
click at [248, 432] on link "Uređaji" at bounding box center [233, 439] width 62 height 31
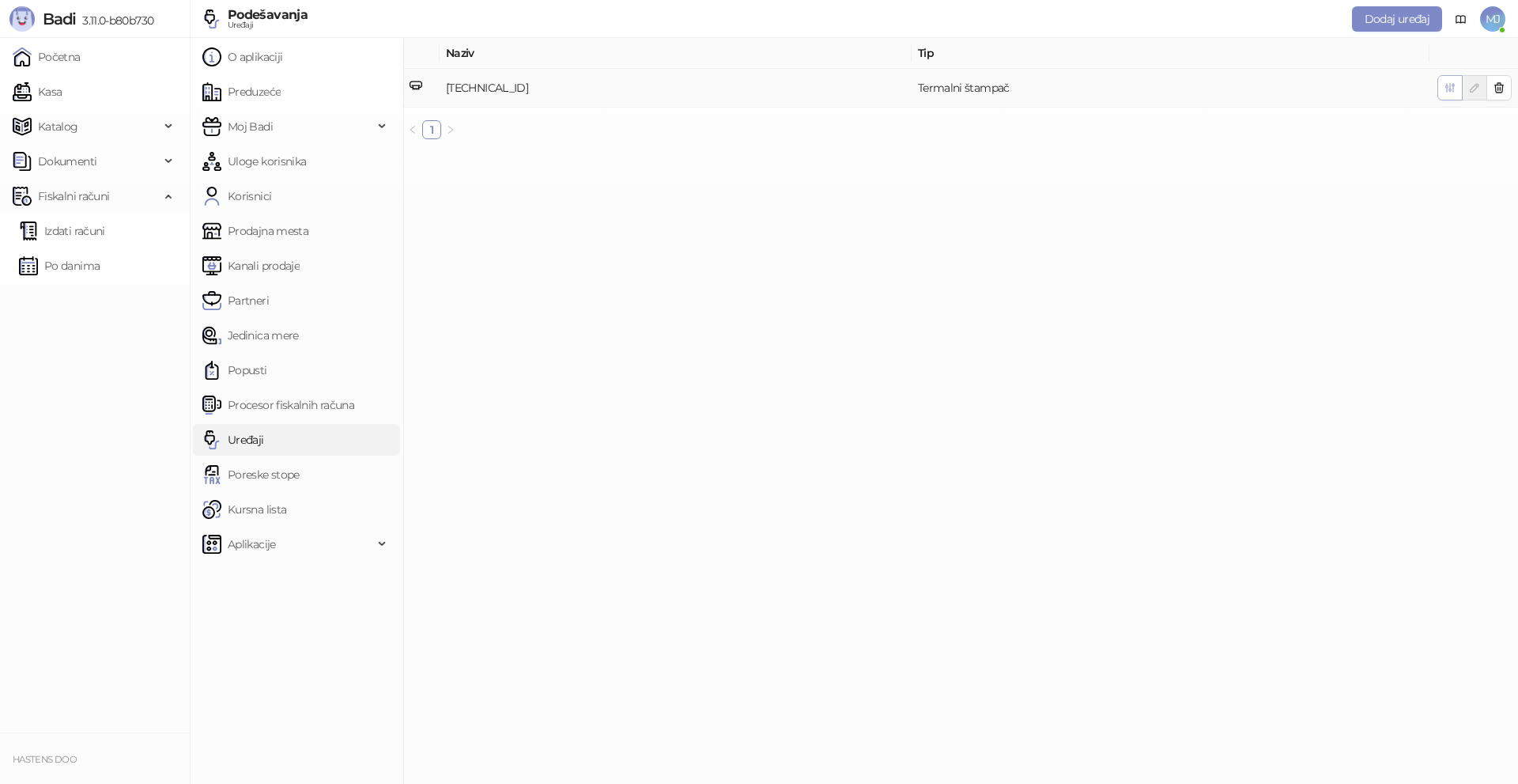
click at [1452, 89] on icon "button" at bounding box center [1451, 88] width 13 height 13
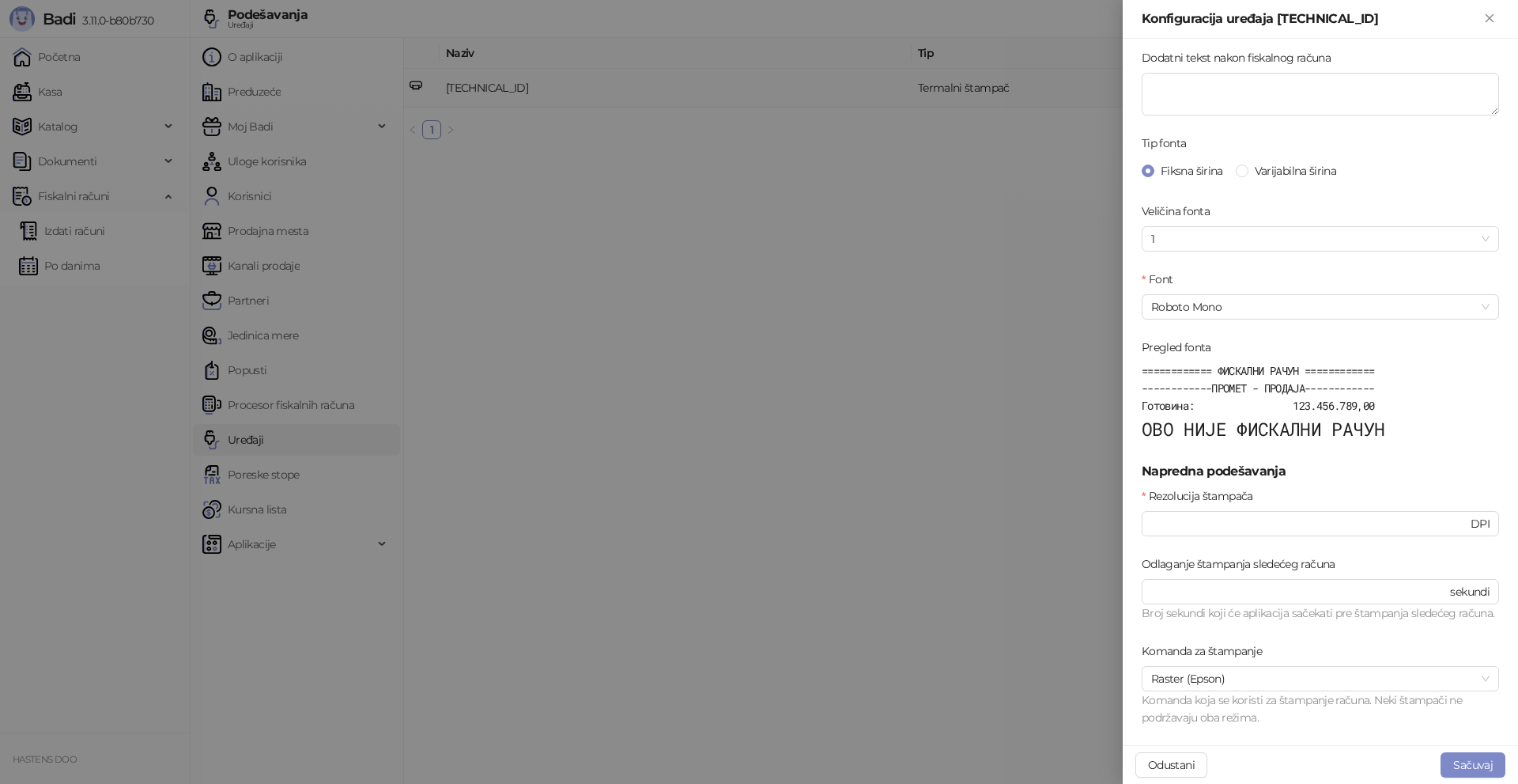
scroll to position [395, 0]
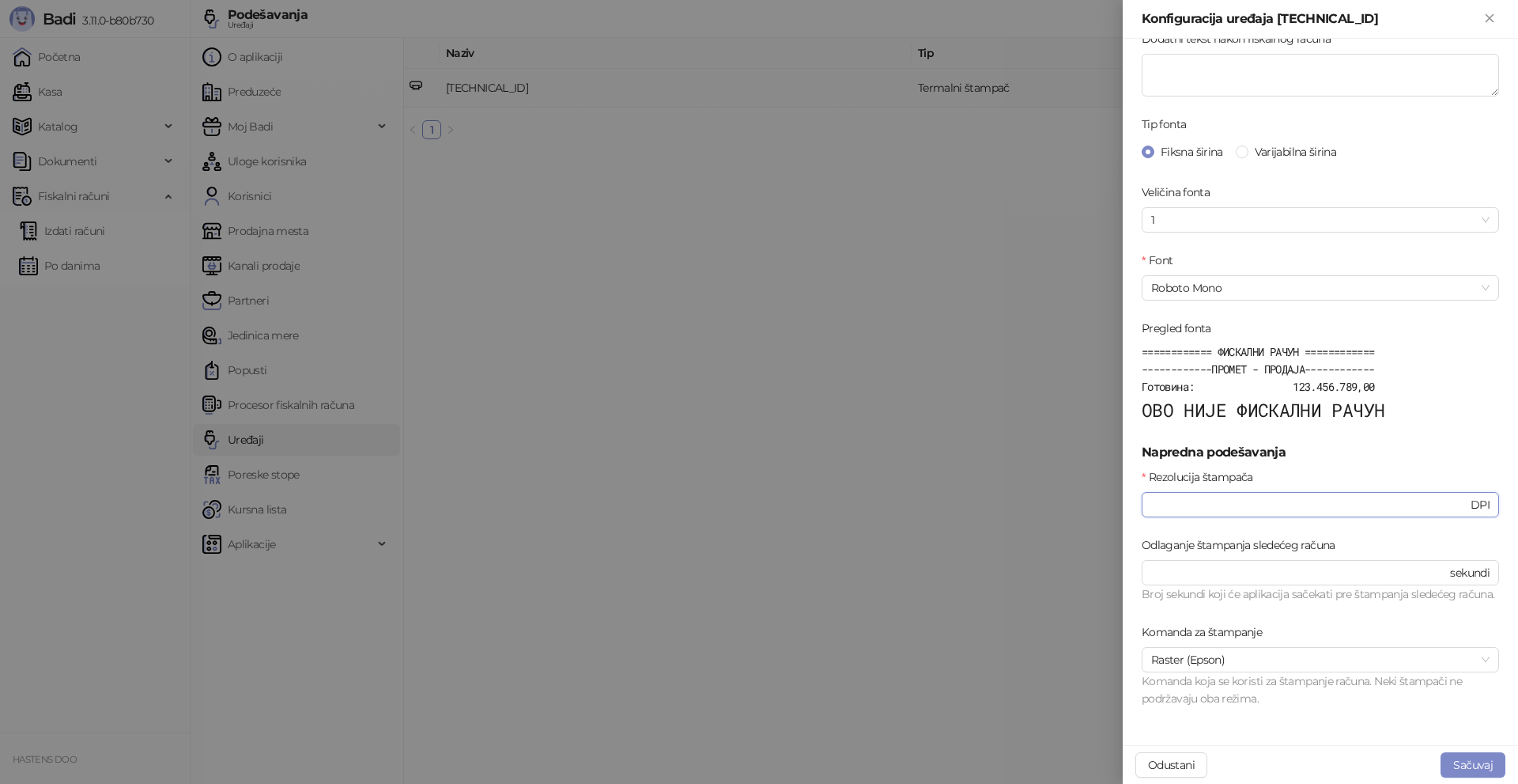
drag, startPoint x: 1183, startPoint y: 486, endPoint x: 1067, endPoint y: 489, distance: 116.0
click at [1067, 489] on div "Konfiguracija uređaja 192.168.0.251:9100 Osnovna podešavanja Štampaj logo predu…" at bounding box center [759, 392] width 1518 height 784
type input "***"
click at [1472, 759] on button "Sačuvaj" at bounding box center [1473, 764] width 65 height 25
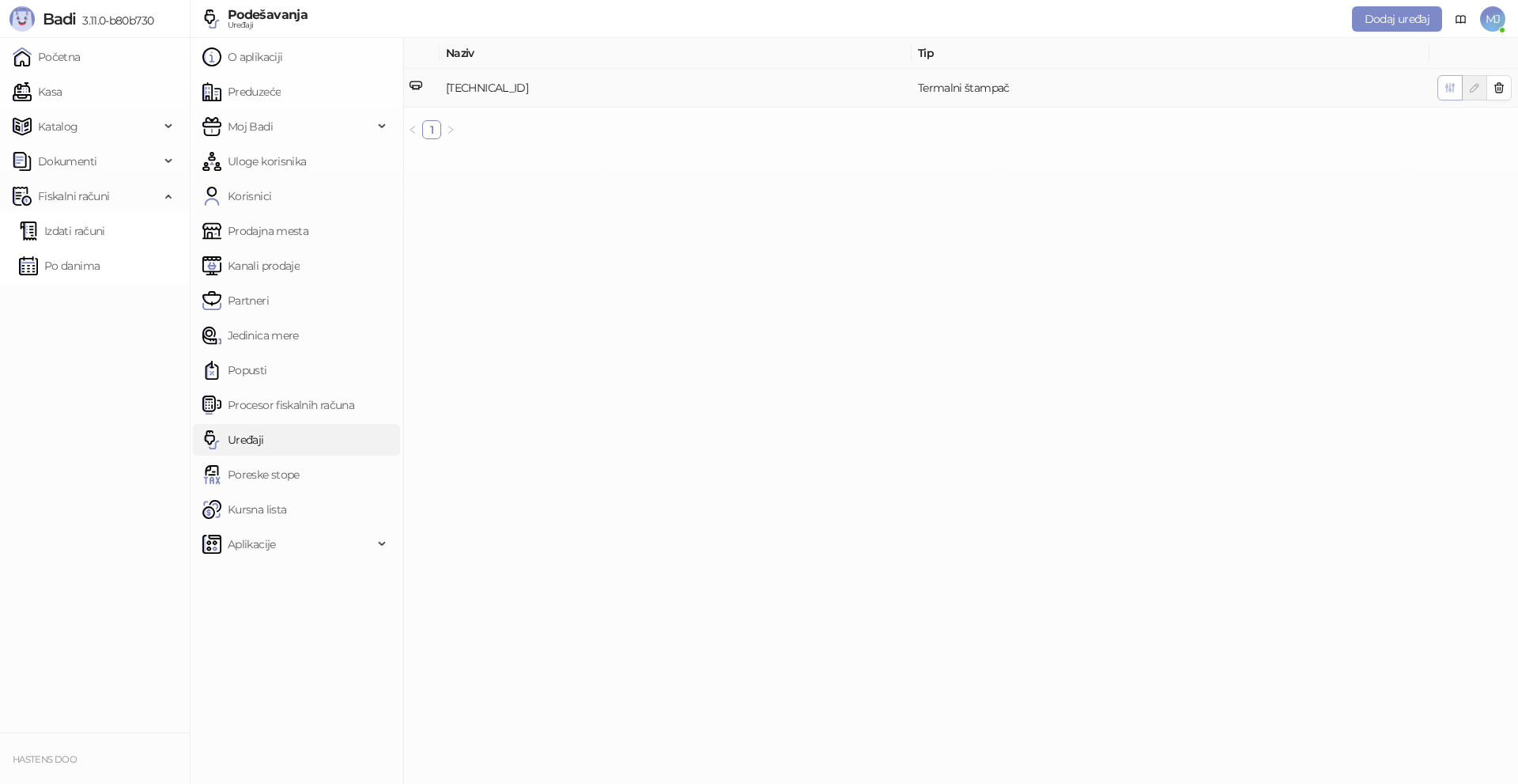
click at [1453, 87] on icon "button" at bounding box center [1451, 88] width 9 height 9
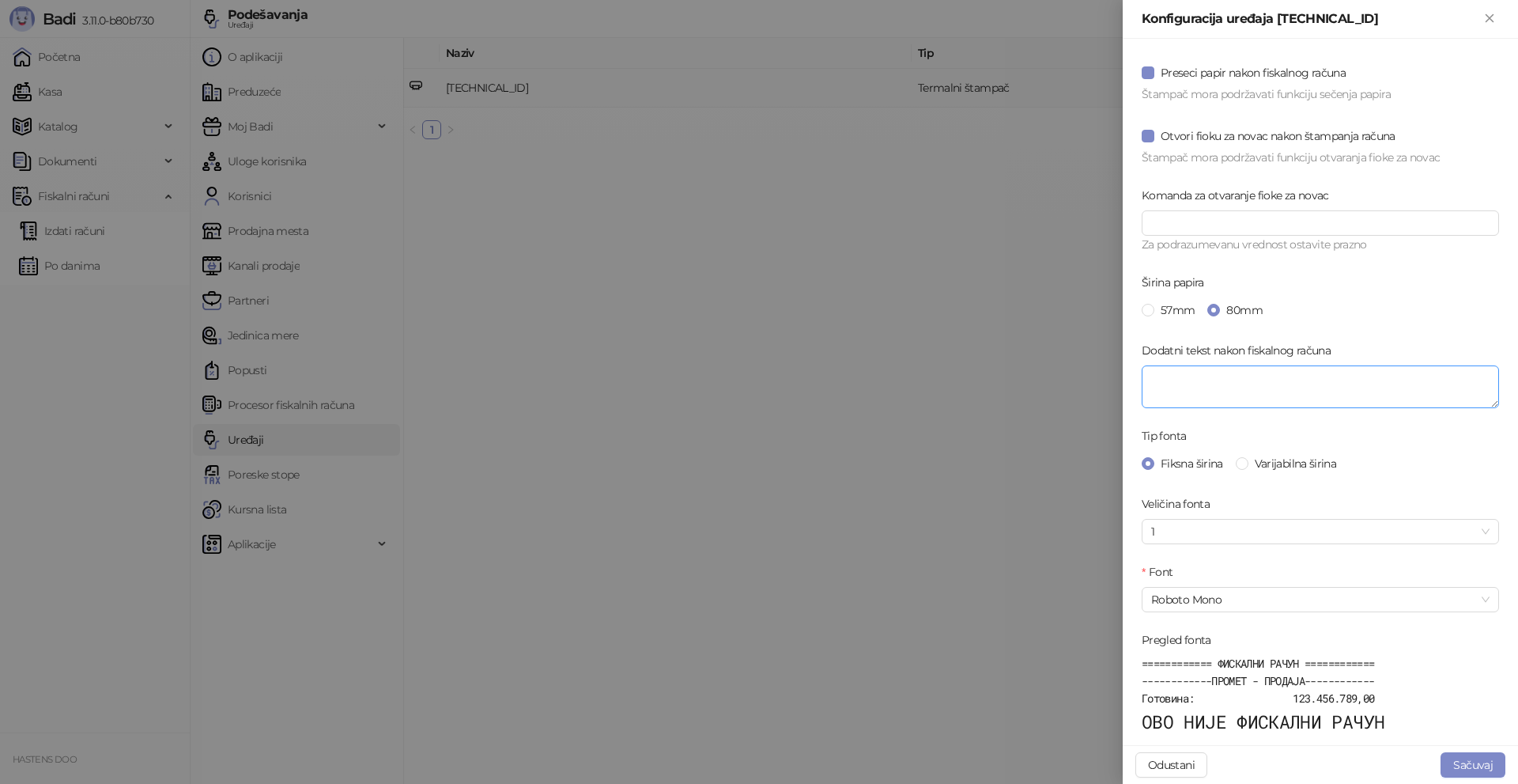
scroll to position [316, 0]
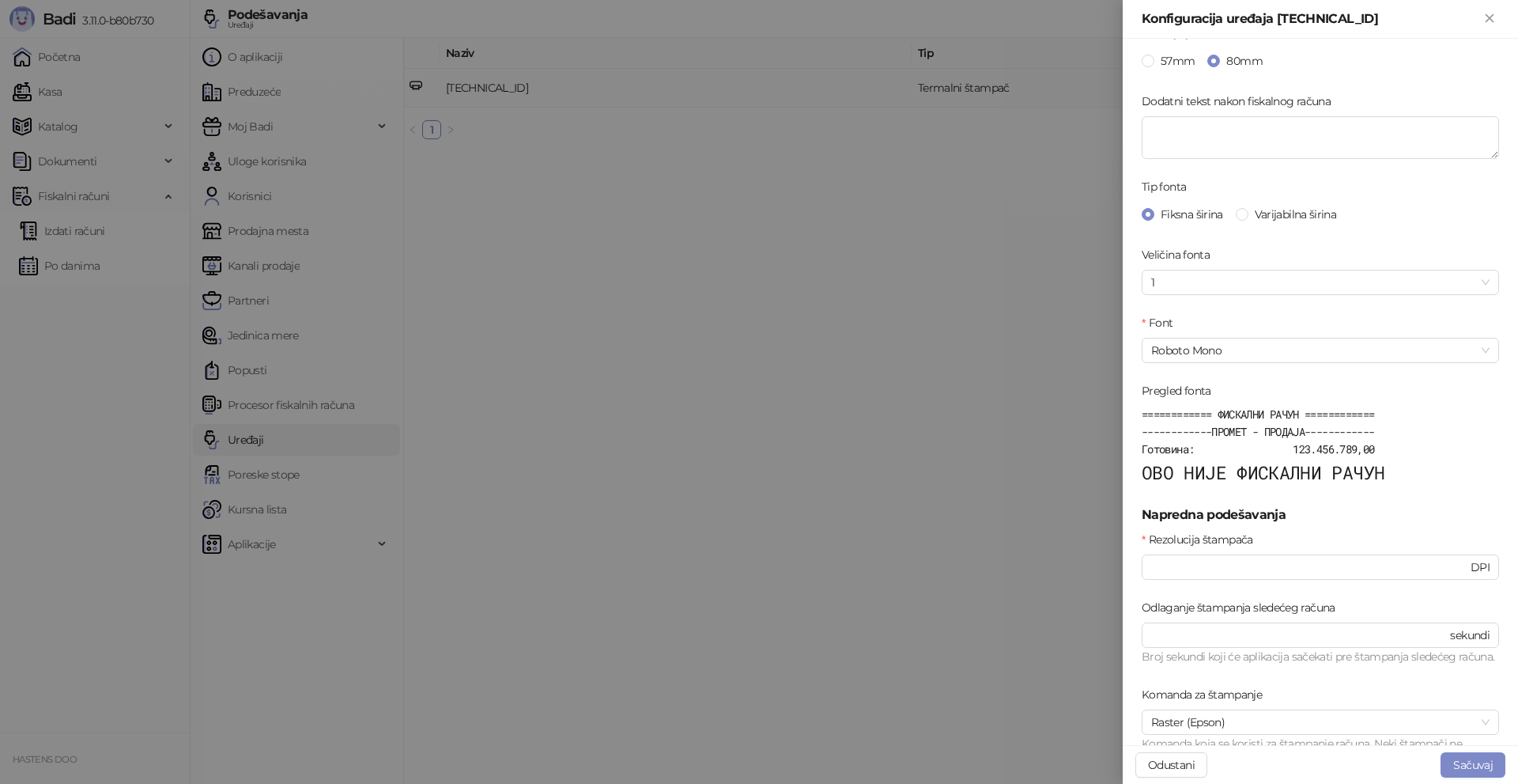
click at [880, 393] on div at bounding box center [759, 392] width 1518 height 784
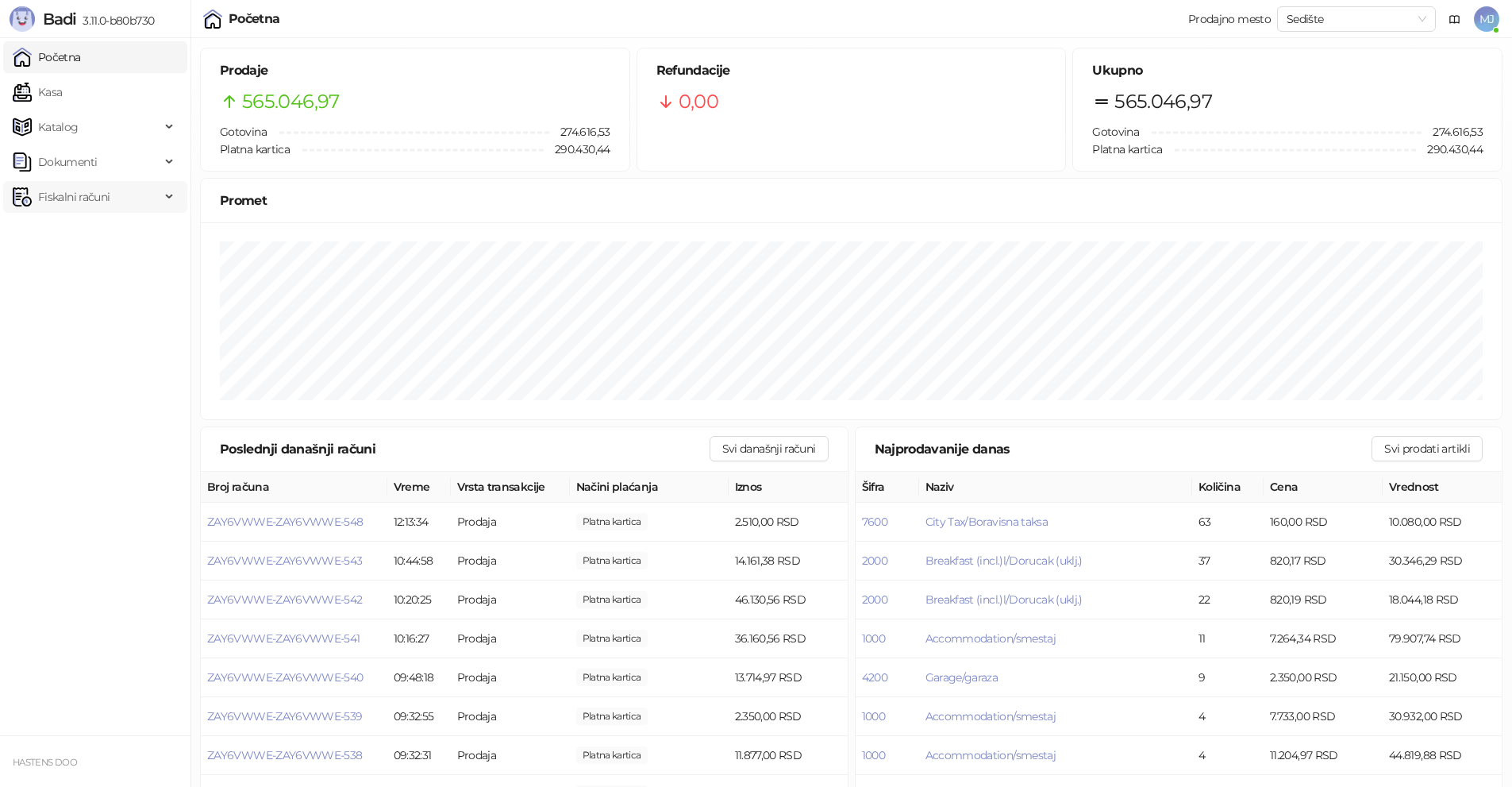
click at [71, 193] on span "Fiskalni računi" at bounding box center [73, 197] width 71 height 32
click at [96, 229] on link "Izdati računi" at bounding box center [62, 231] width 87 height 32
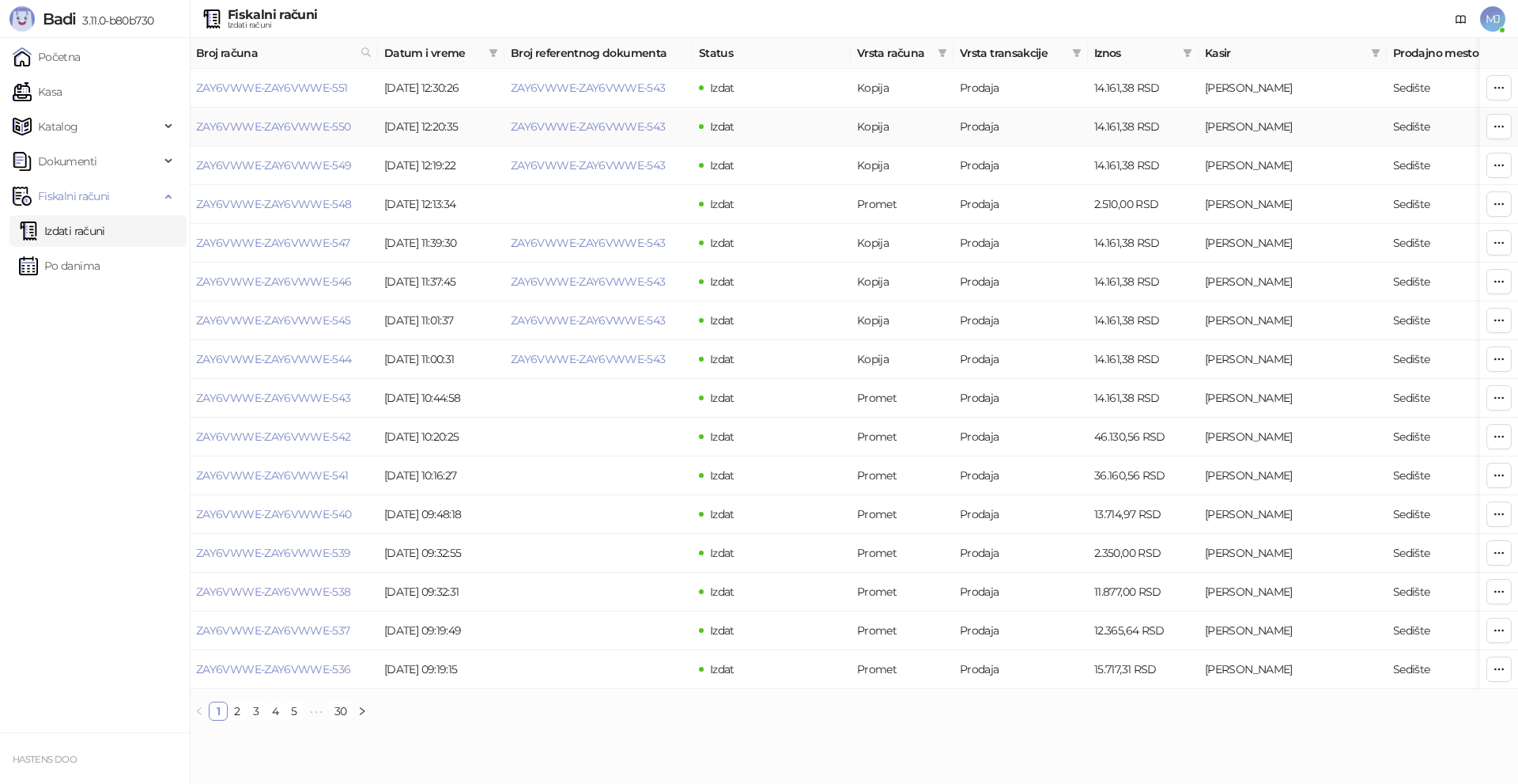
click at [1489, 19] on span "MJ" at bounding box center [1493, 19] width 25 height 25
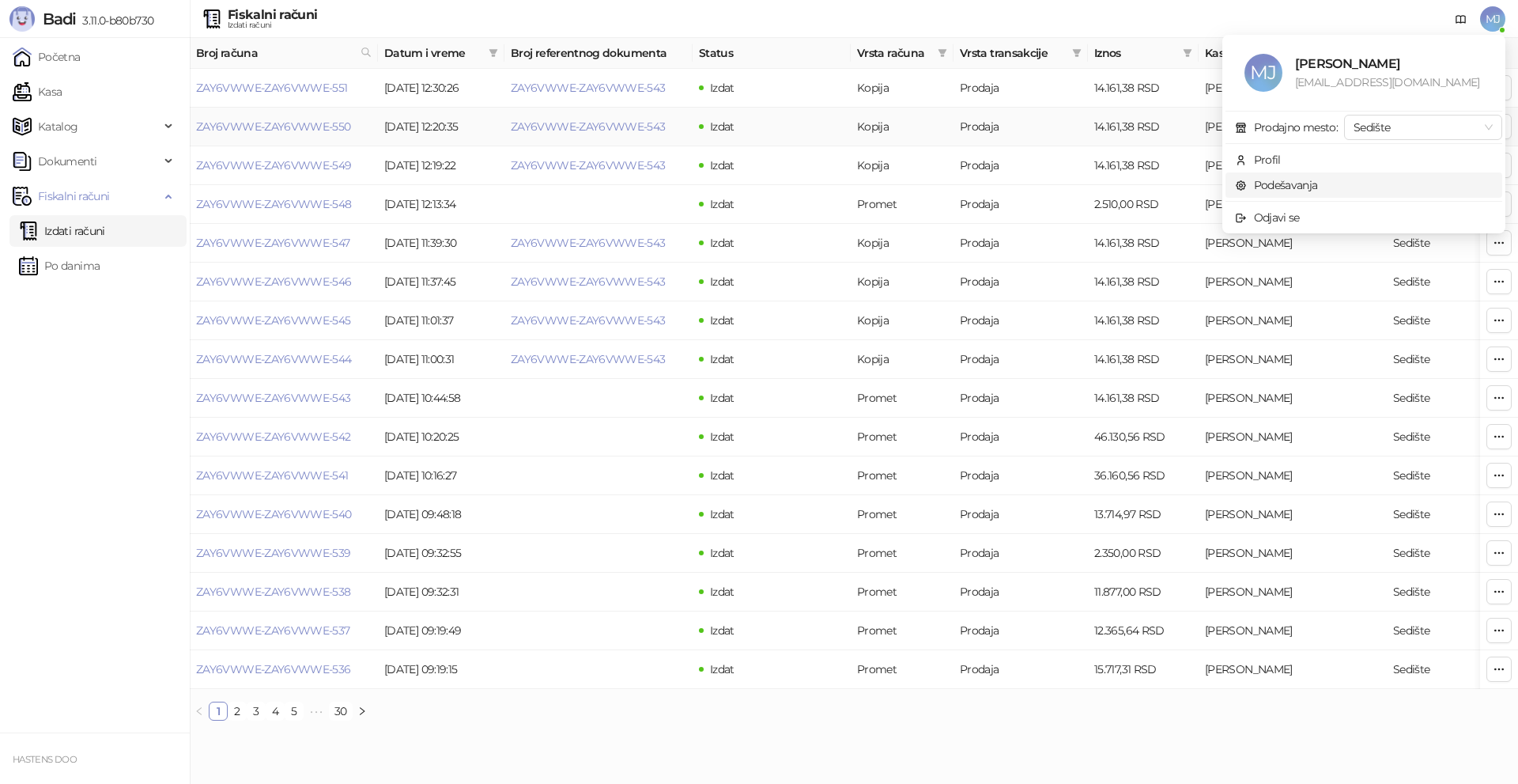
click at [1290, 178] on link "Podešavanja" at bounding box center [1277, 185] width 83 height 14
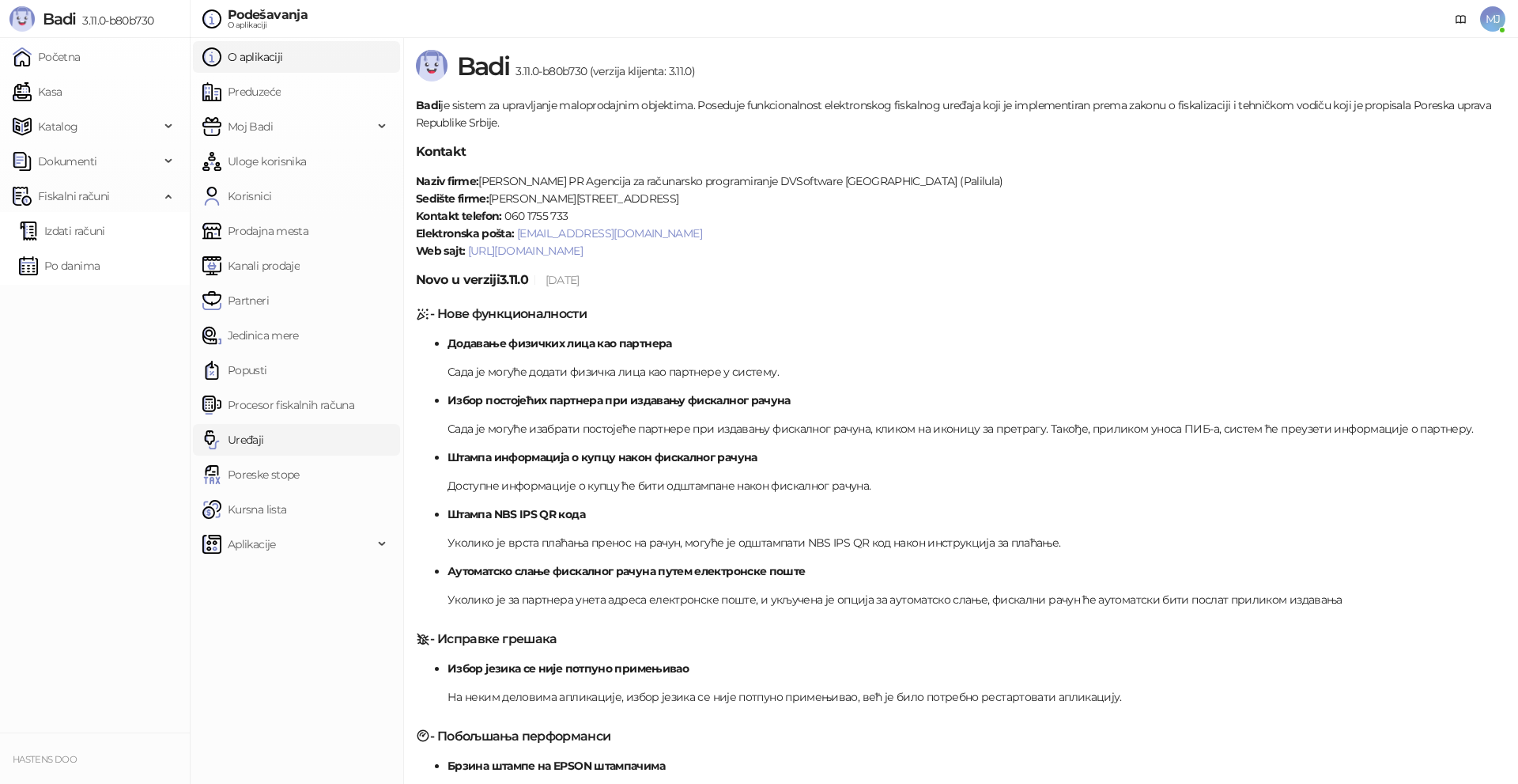
click at [255, 441] on link "Uređaji" at bounding box center [233, 439] width 62 height 31
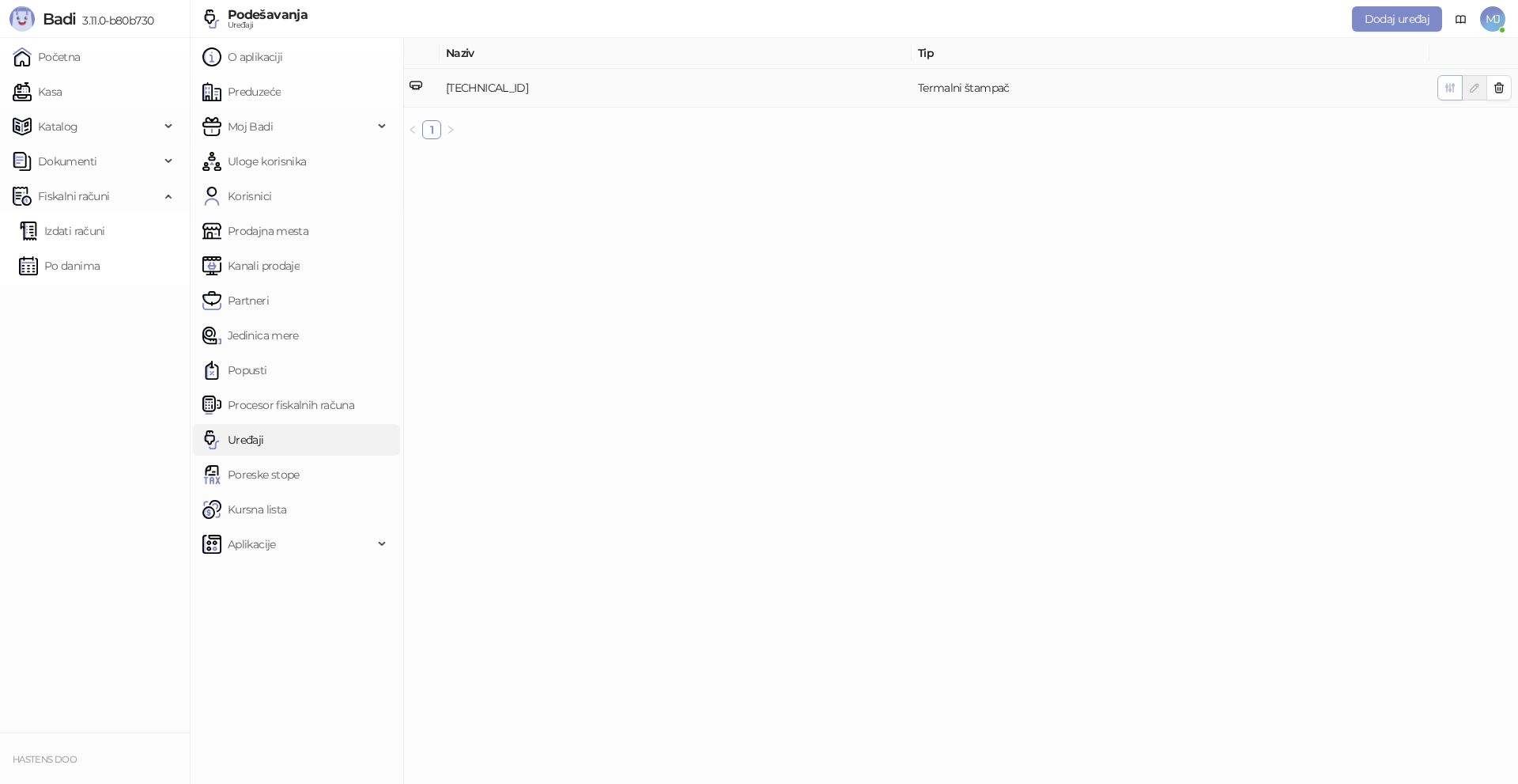
click at [1455, 88] on icon "button" at bounding box center [1451, 88] width 13 height 13
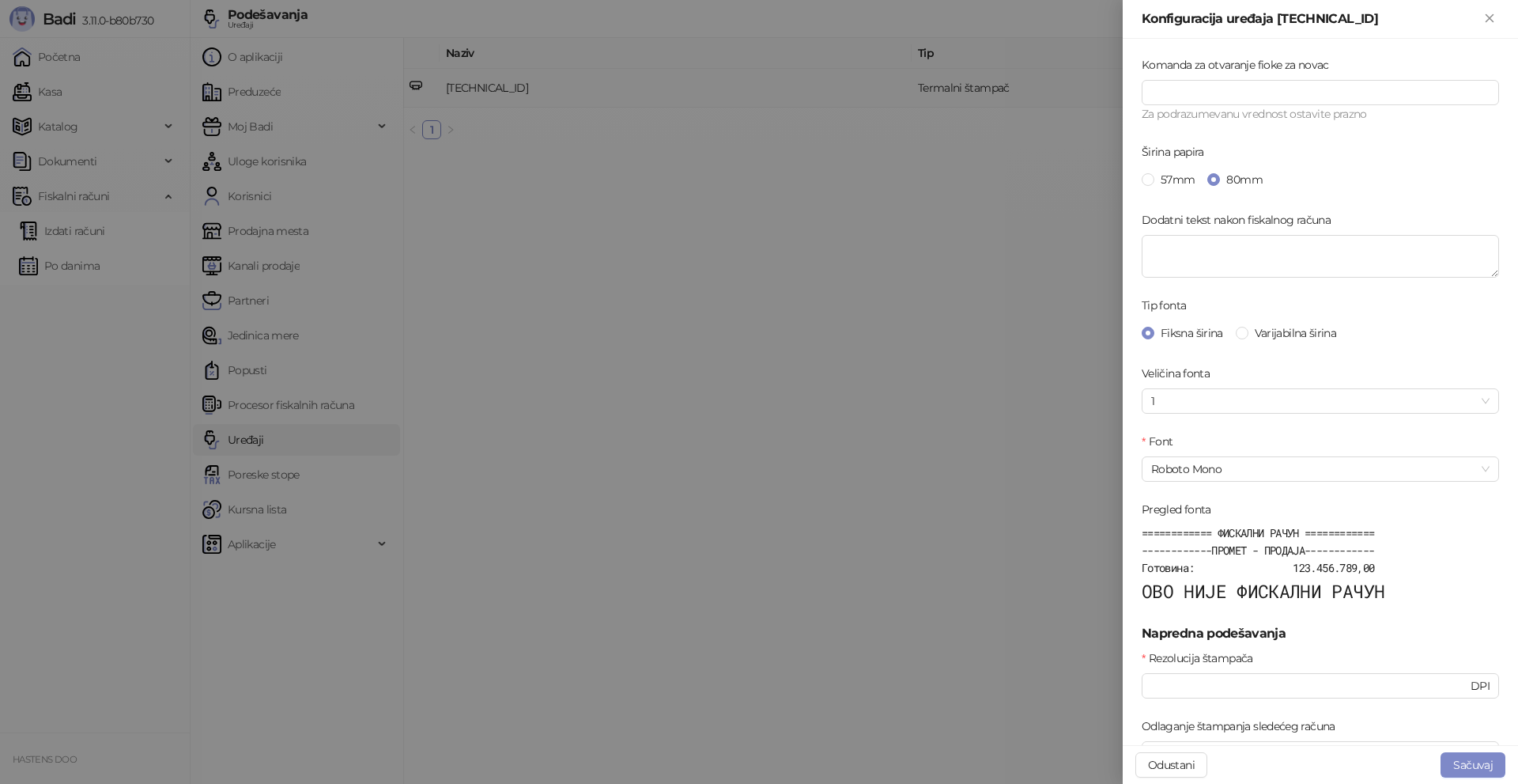
scroll to position [395, 0]
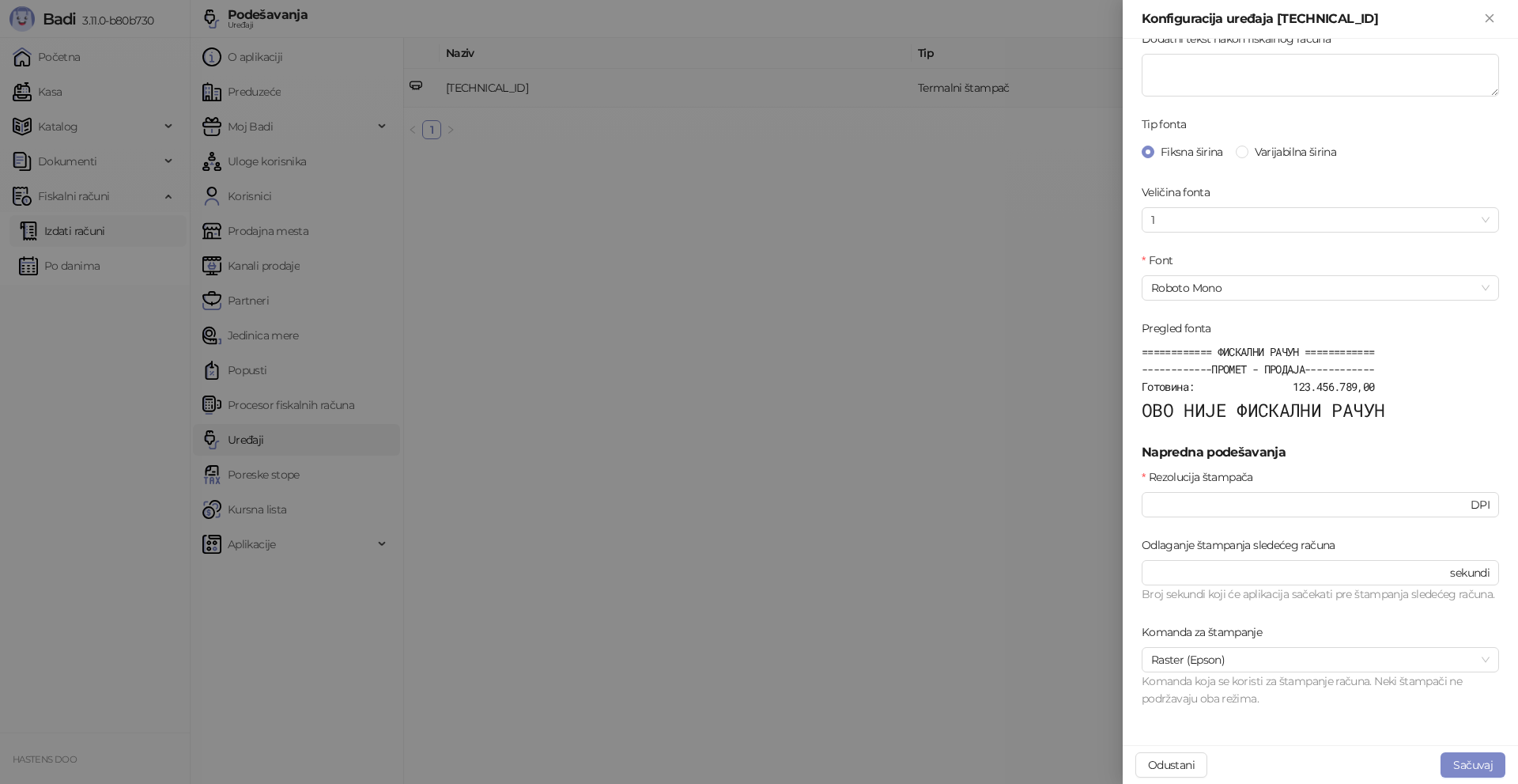
click at [103, 221] on div at bounding box center [759, 392] width 1518 height 784
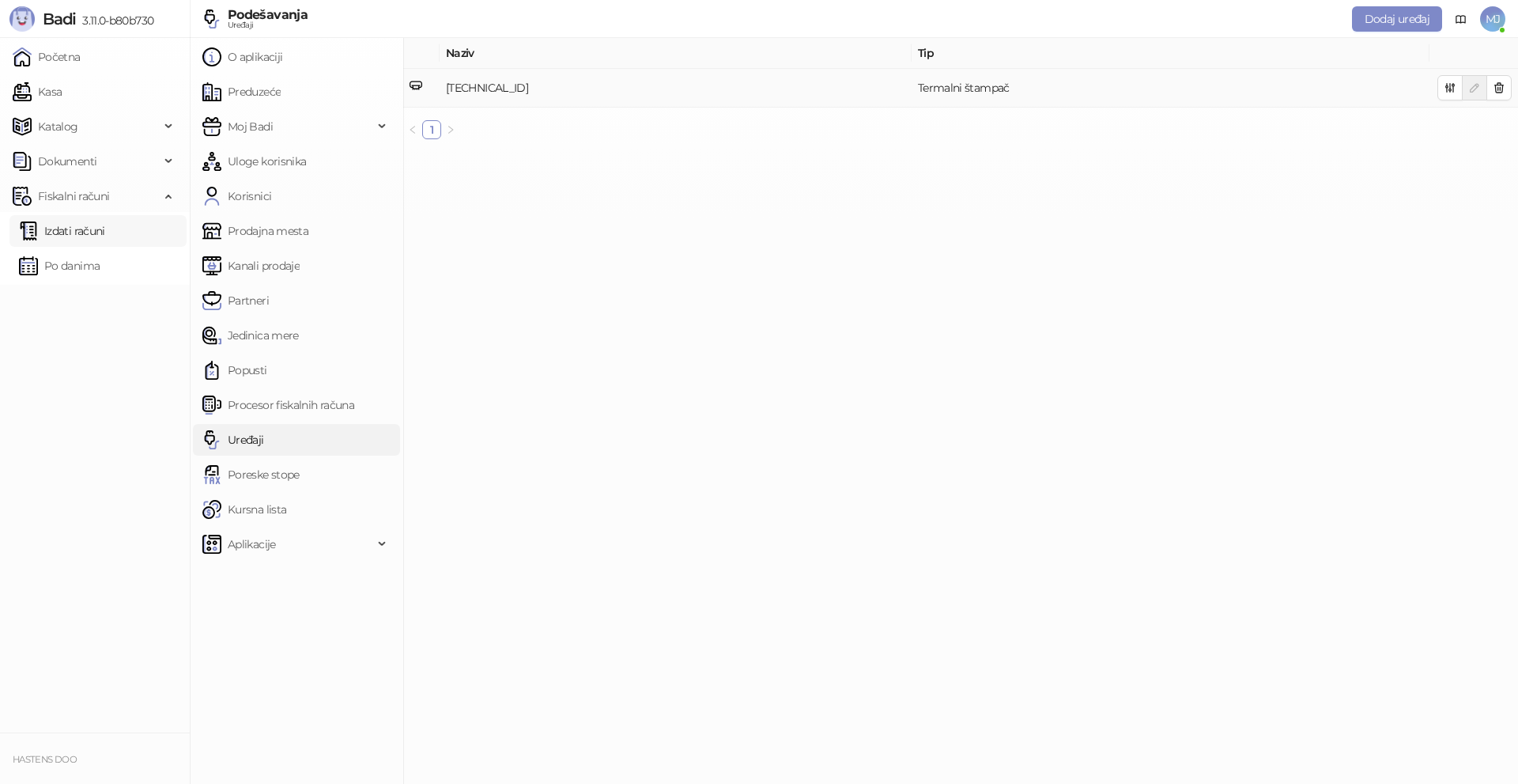
click at [83, 231] on link "Izdati računi" at bounding box center [62, 230] width 86 height 31
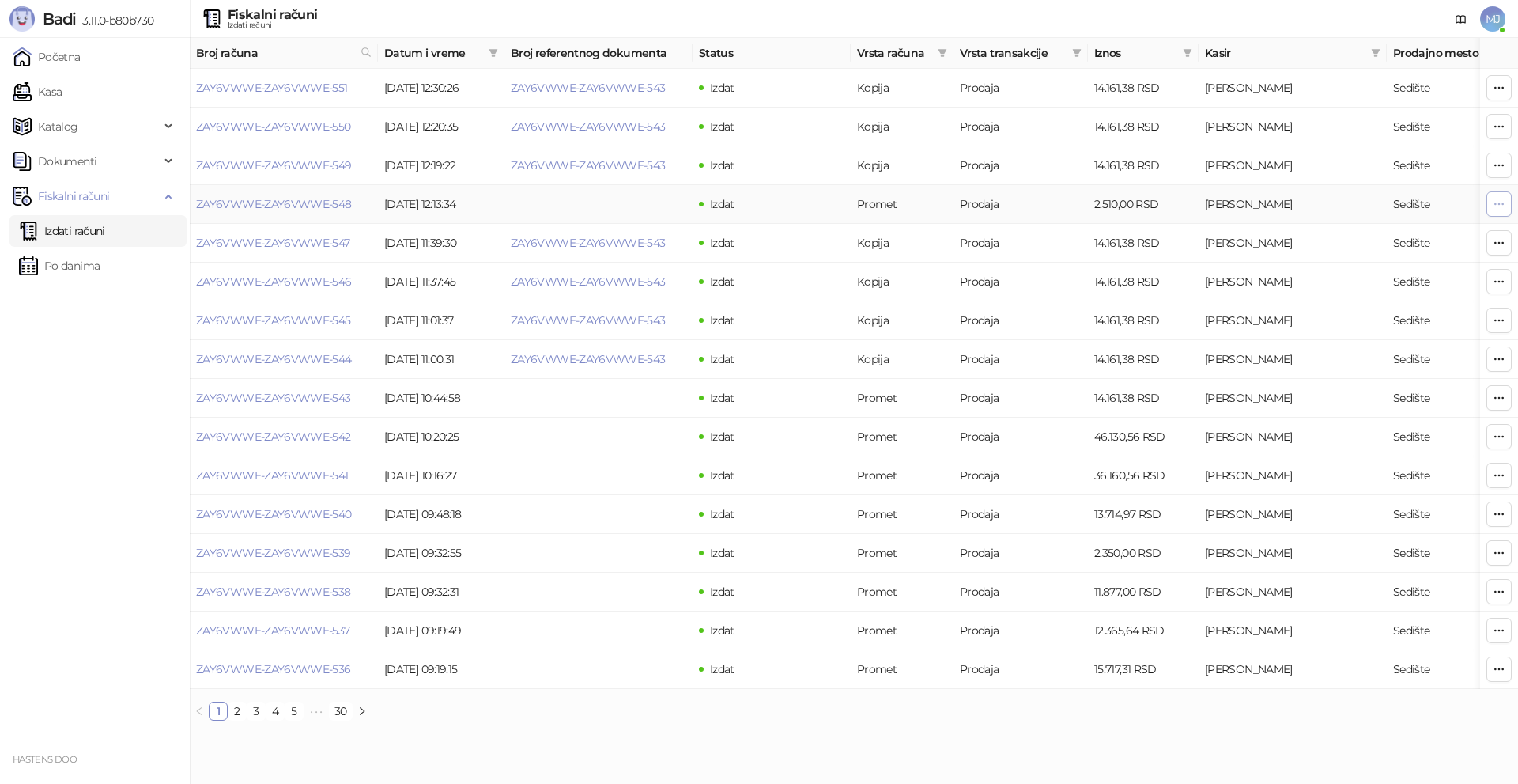
click at [1495, 201] on icon "button" at bounding box center [1499, 204] width 13 height 13
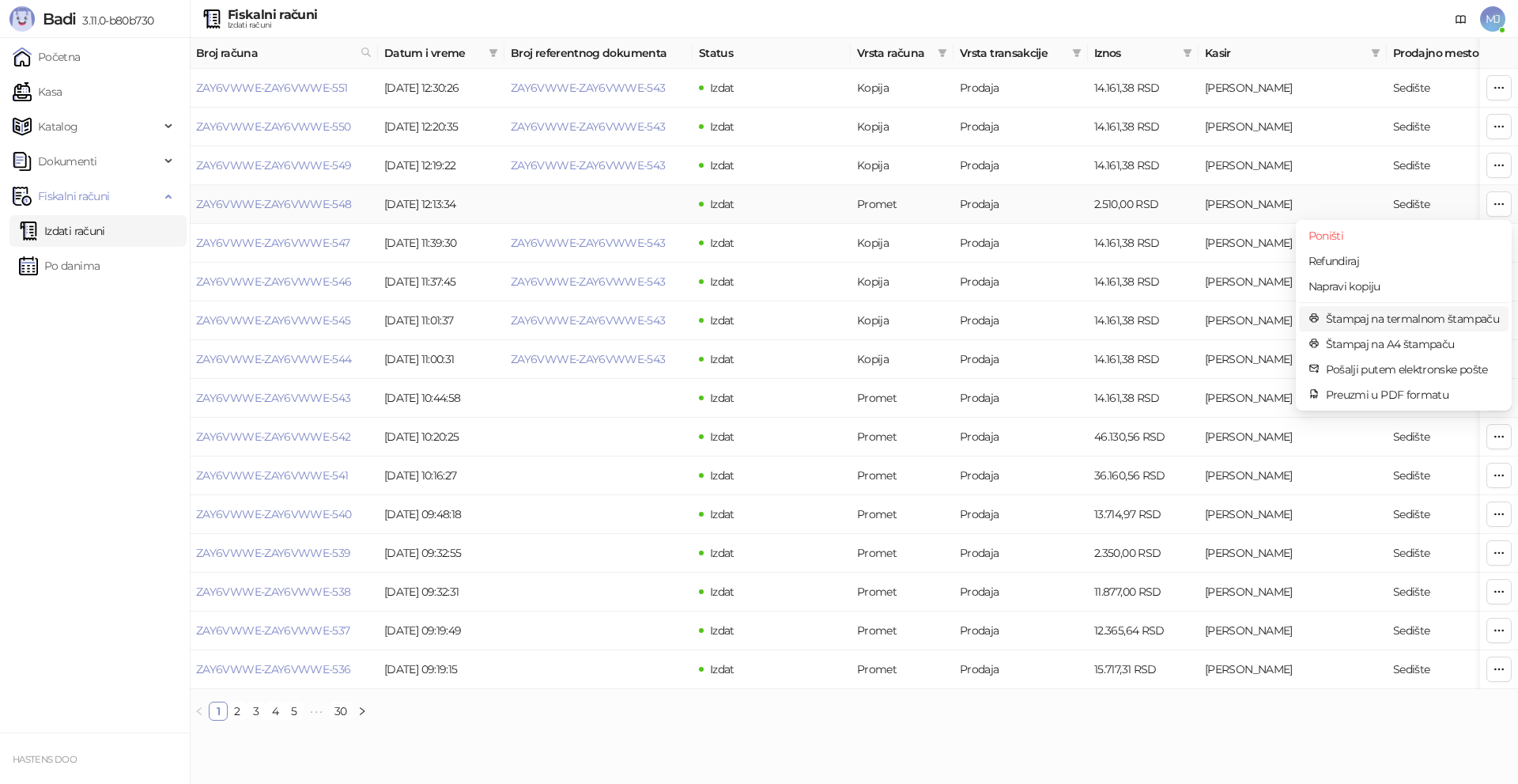
click at [1393, 325] on span "Štampaj na termalnom štampaču" at bounding box center [1413, 318] width 174 height 17
